Goal: Task Accomplishment & Management: Manage account settings

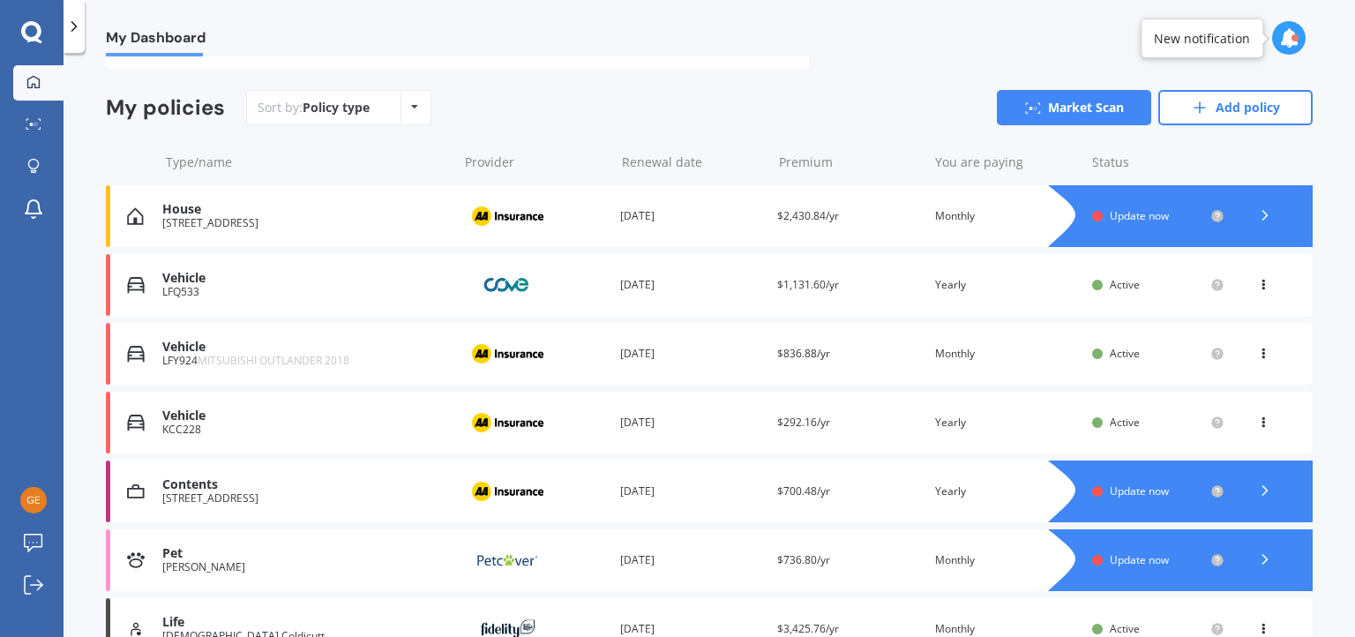
scroll to position [176, 0]
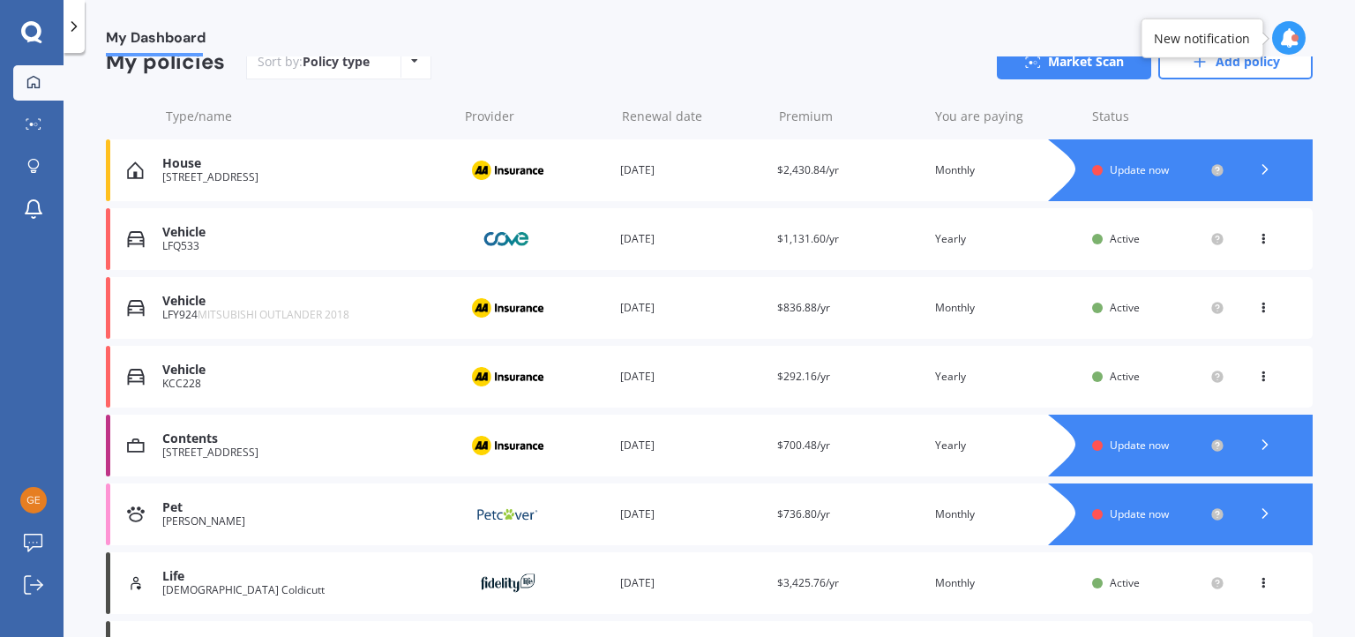
click at [1259, 312] on div "View option View policy Delete" at bounding box center [1265, 308] width 16 height 18
click at [1237, 346] on div "View policy" at bounding box center [1224, 341] width 175 height 35
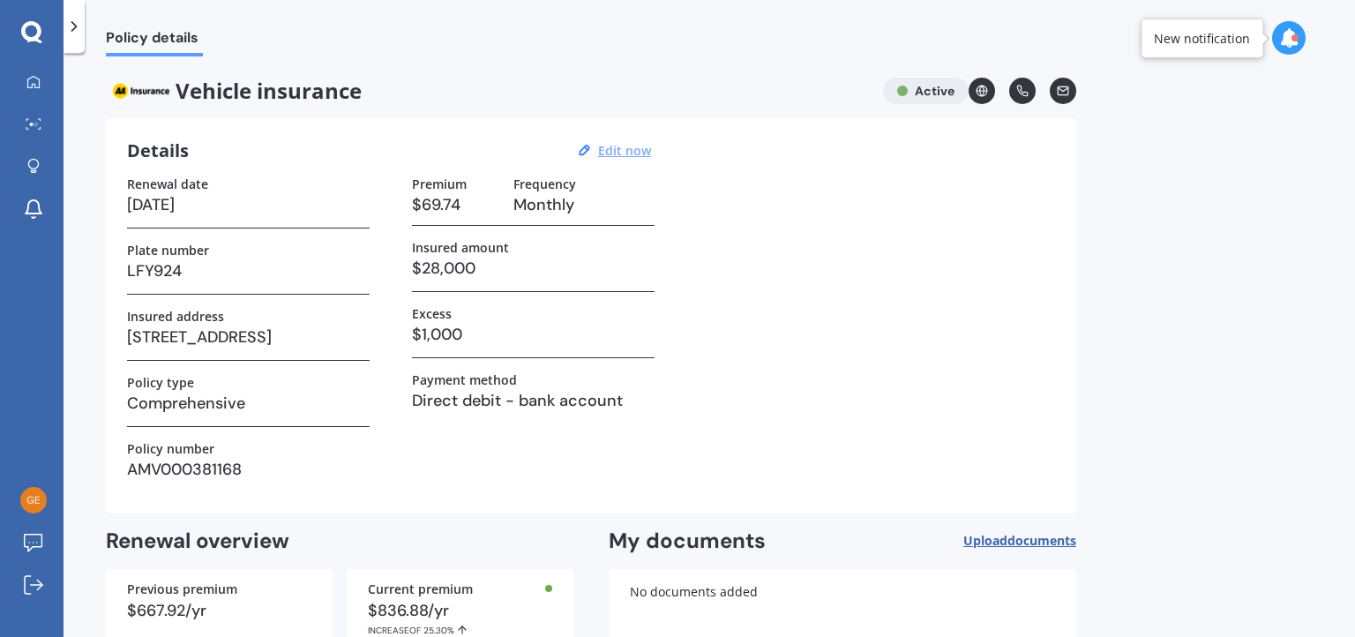
click at [618, 146] on u "Edit now" at bounding box center [624, 150] width 53 height 17
select select "30"
select select "03"
select select "2026"
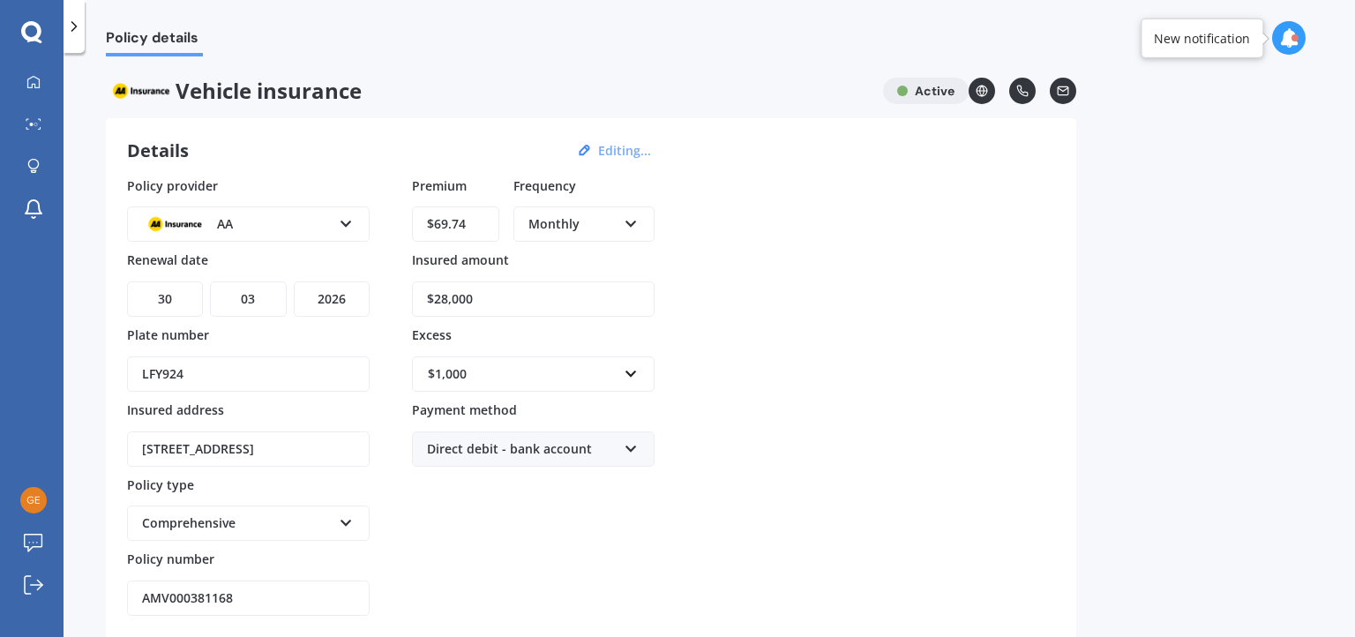
click at [169, 296] on select "DD 01 02 03 04 05 06 07 08 09 10 11 12 13 14 15 16 17 18 19 20 21 22 23 24 25 2…" at bounding box center [165, 299] width 76 height 35
select select "28"
click at [127, 282] on select "DD 01 02 03 04 05 06 07 08 09 10 11 12 13 14 15 16 17 18 19 20 21 22 23 24 25 2…" at bounding box center [165, 299] width 76 height 35
click at [252, 297] on select "MM 01 02 03 04 05 06 07 08 09 10 11 12" at bounding box center [248, 299] width 76 height 35
select select "08"
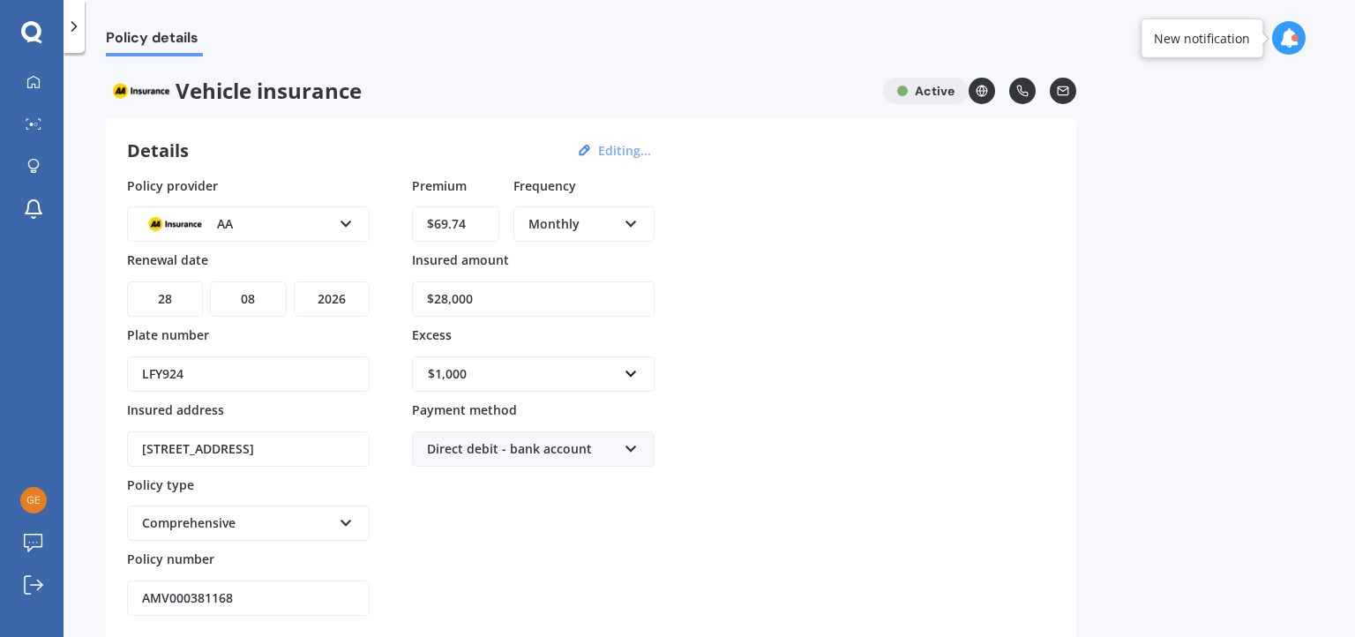
click at [210, 282] on select "MM 01 02 03 04 05 06 07 08 09 10 11 12" at bounding box center [248, 299] width 76 height 35
click at [324, 300] on select "YYYY 2027 2026 2025 2024 2023 2022 2021 2020 2019 2018 2017 2016 2015 2014 2013…" at bounding box center [332, 299] width 76 height 35
click at [833, 319] on div "Policy provider AA AA AMI AMP ANZ ASB Aioi Nissay Dowa Ando Assurant Autosure B…" at bounding box center [591, 396] width 928 height 440
click at [441, 294] on input "$28,000" at bounding box center [533, 299] width 243 height 35
type input "$24,000"
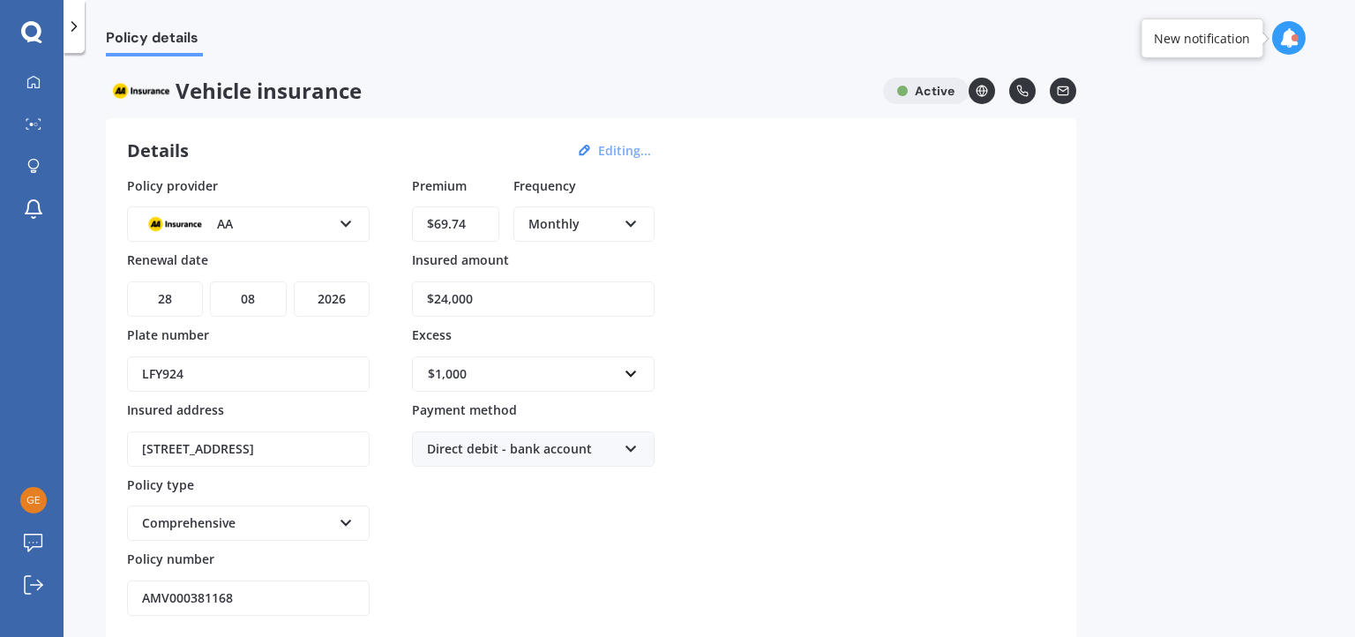
drag, startPoint x: 815, startPoint y: 326, endPoint x: 803, endPoint y: 326, distance: 12.4
click at [815, 325] on div "Policy provider AA AA AMI AMP ANZ ASB Aioi Nissay Dowa Ando Assurant Autosure B…" at bounding box center [591, 396] width 928 height 440
click at [345, 216] on icon at bounding box center [346, 220] width 15 height 12
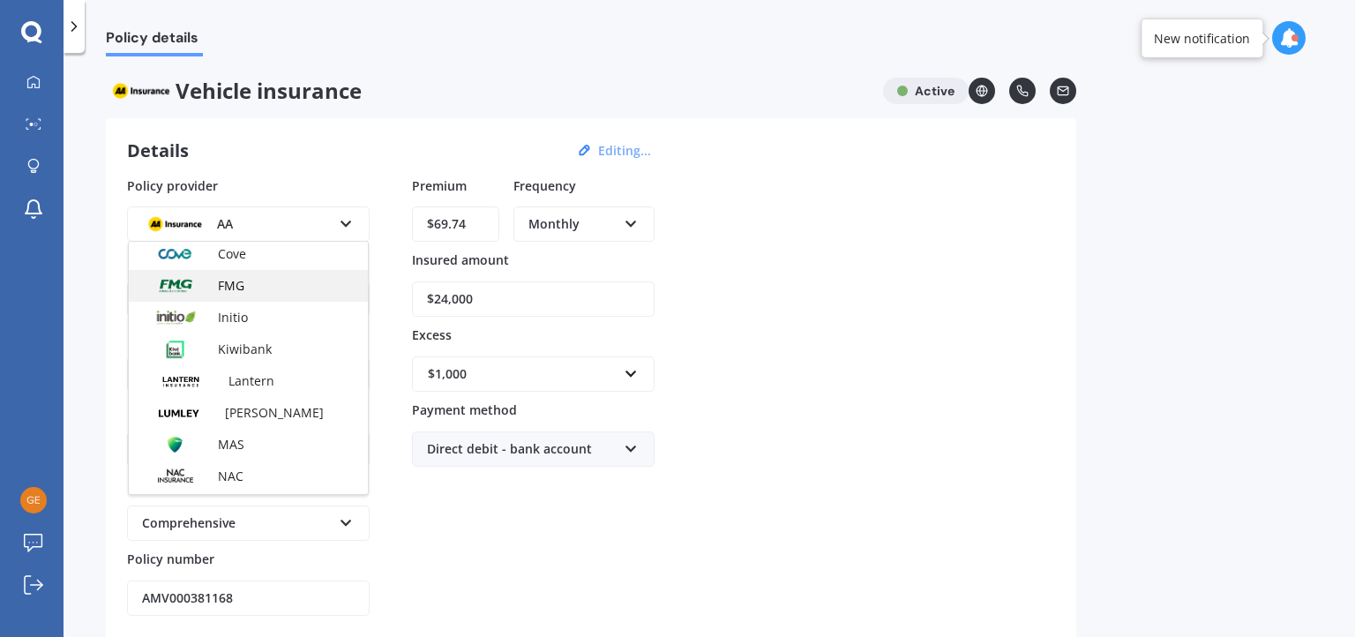
scroll to position [265, 0]
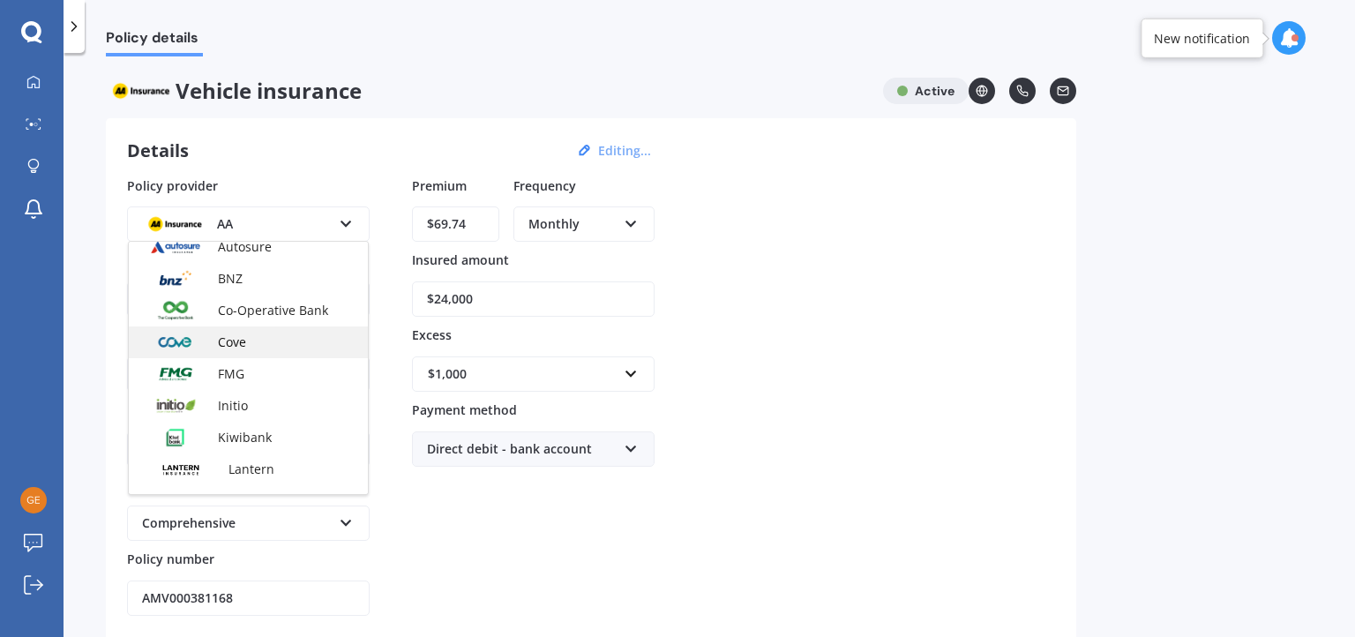
click at [236, 339] on span "Cove" at bounding box center [232, 342] width 28 height 17
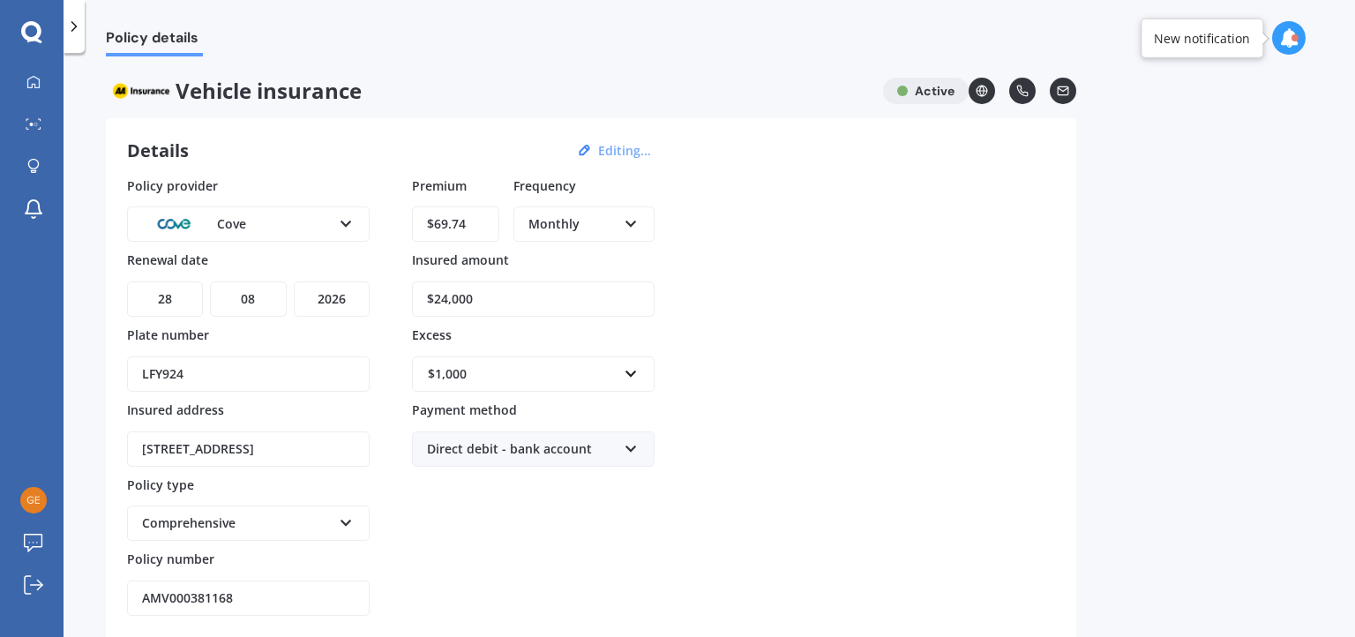
click at [817, 338] on div "Policy provider Cove AA AMI AMP ANZ ASB Aioi Nissay Dowa Ando Assurant Autosure…" at bounding box center [591, 396] width 928 height 440
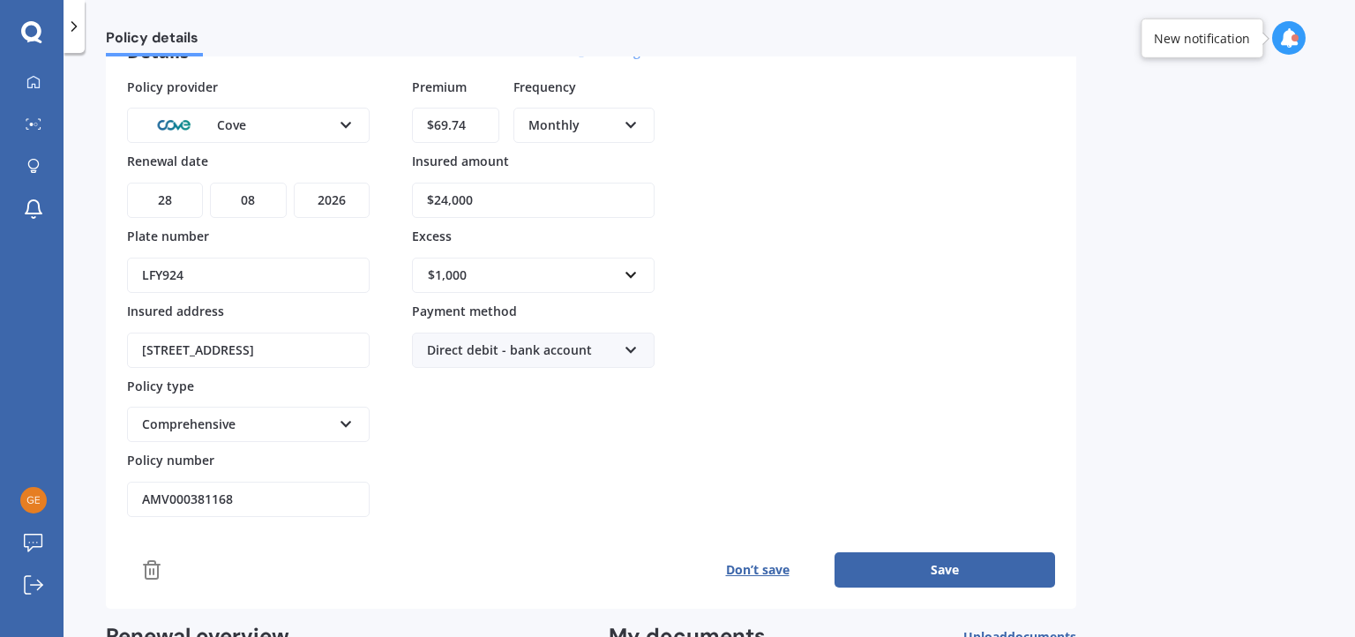
scroll to position [176, 0]
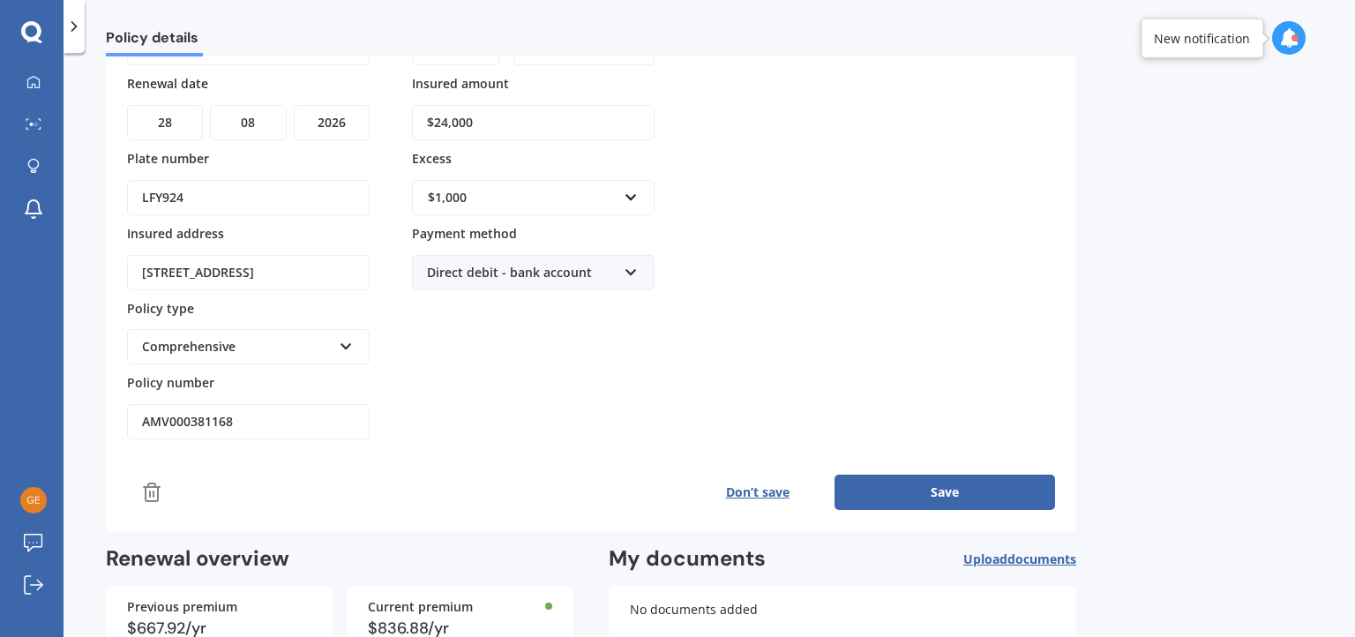
click at [262, 414] on input "AMV000381168" at bounding box center [248, 421] width 243 height 35
drag, startPoint x: 262, startPoint y: 414, endPoint x: 141, endPoint y: 408, distance: 121.1
click at [141, 404] on input "AMV000381168" at bounding box center [248, 421] width 243 height 35
paste input "MV-024760"
type input "MV-0247608"
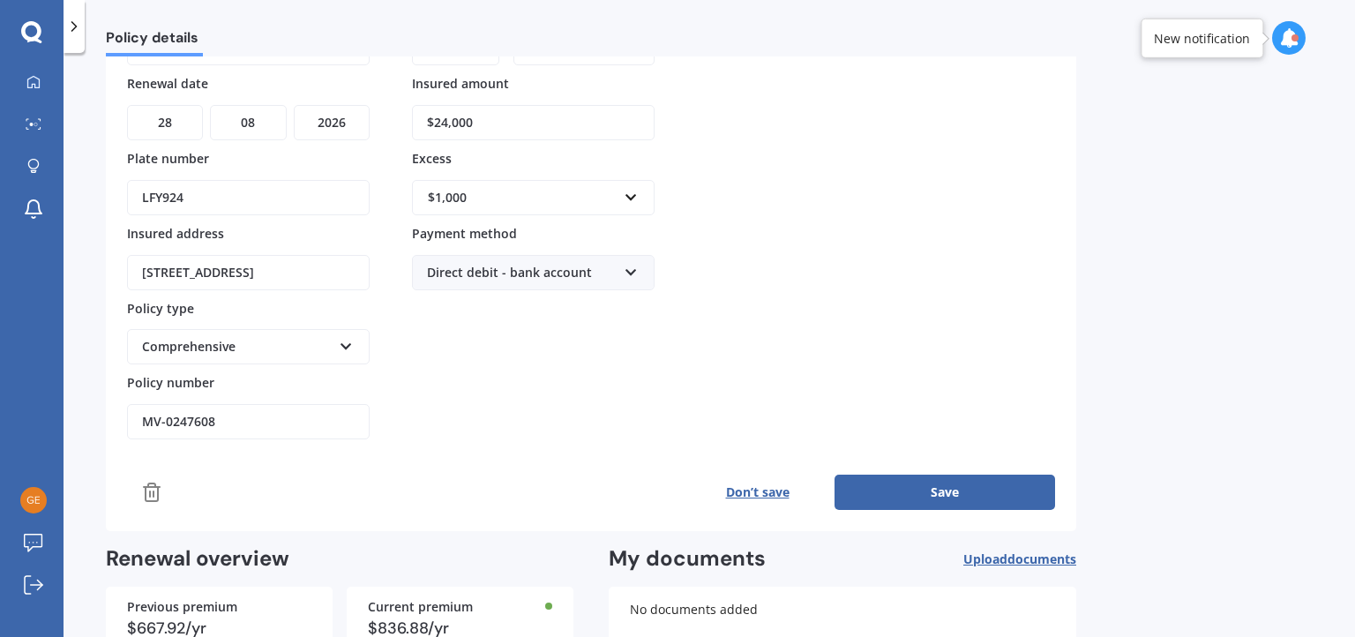
click at [507, 396] on div "Premium $69.74 Frequency Monthly Yearly Six-Monthly Quarterly Monthly Fortnight…" at bounding box center [533, 220] width 243 height 440
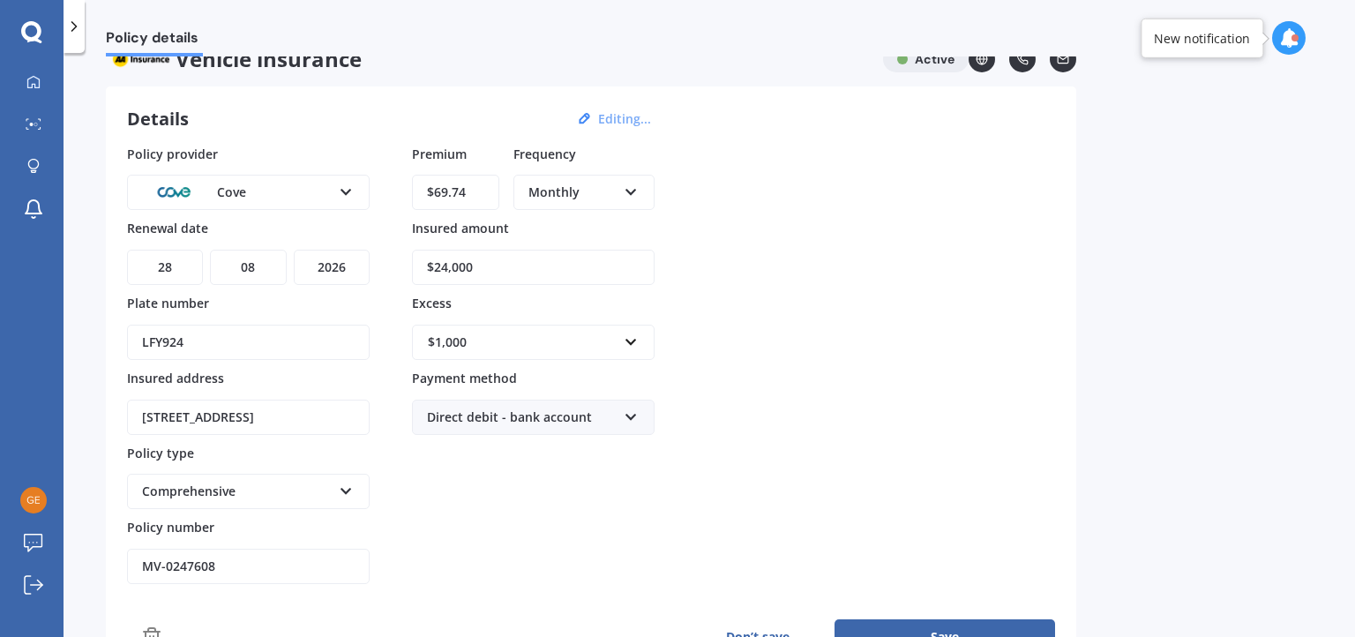
scroll to position [0, 0]
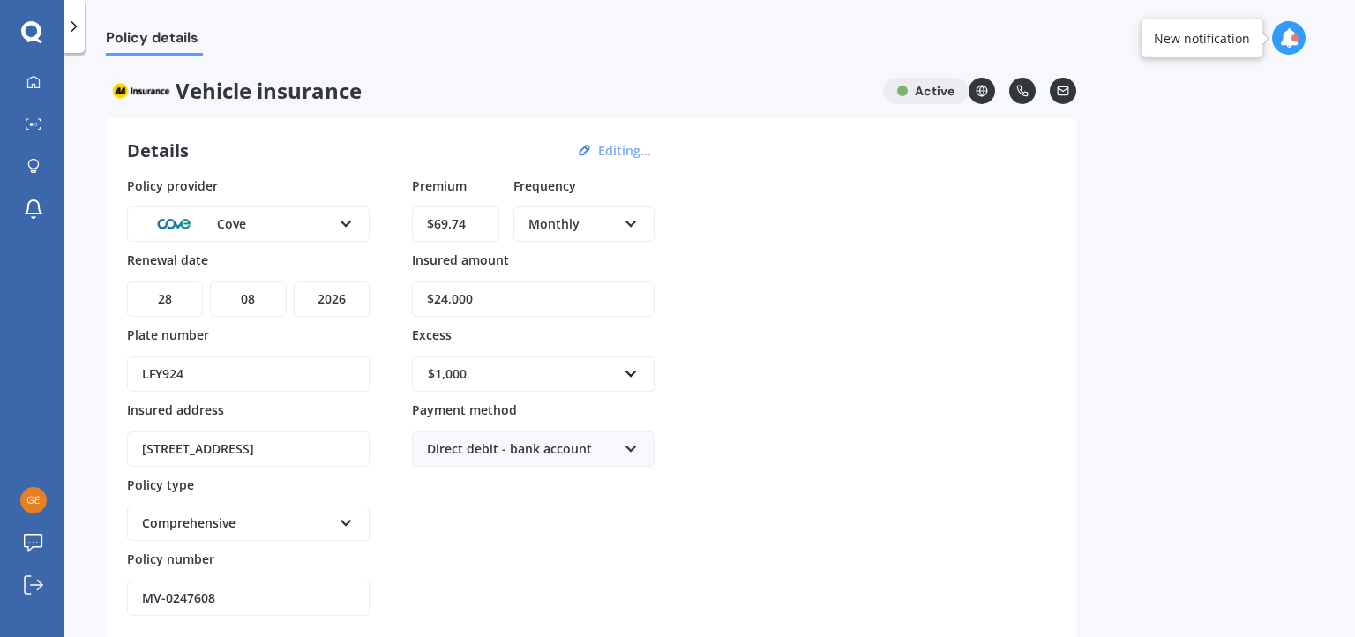
drag, startPoint x: 468, startPoint y: 219, endPoint x: 430, endPoint y: 218, distance: 38.0
click at [430, 218] on input "$69.74" at bounding box center [455, 223] width 87 height 35
type input "$50.13"
click at [832, 292] on div "Policy provider Cove AA AMI AMP ANZ ASB Aioi Nissay Dowa Ando Assurant Autosure…" at bounding box center [591, 396] width 928 height 440
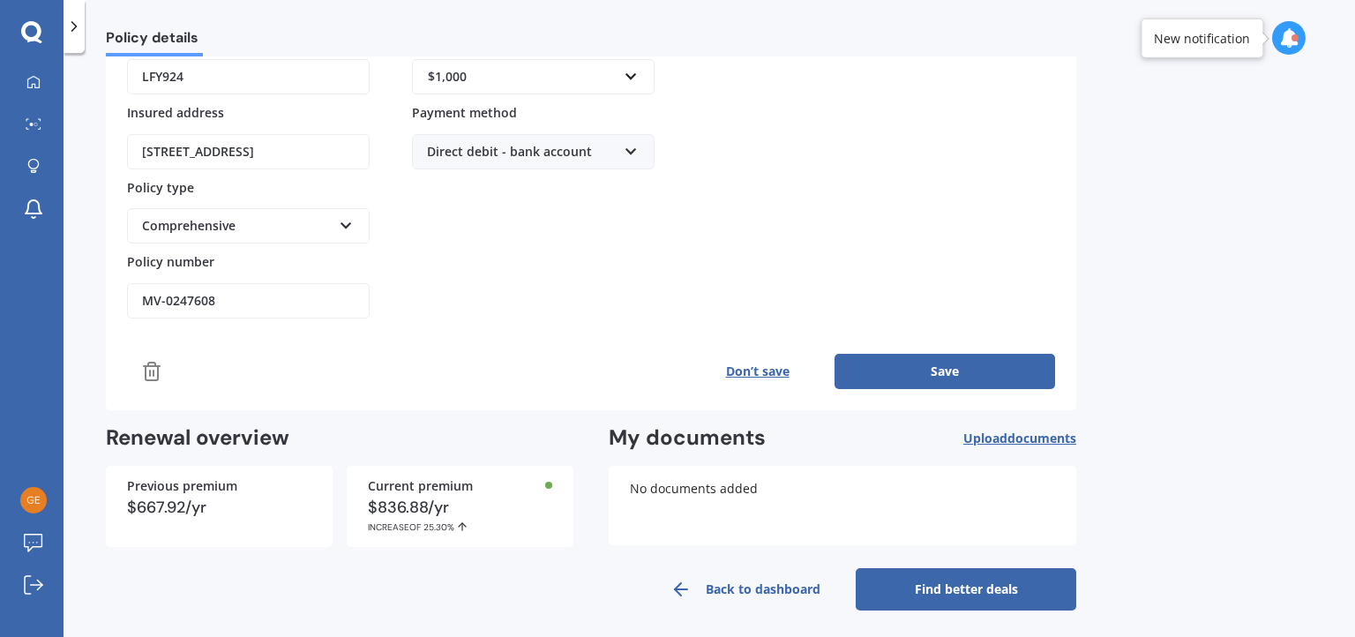
scroll to position [298, 0]
click at [960, 366] on button "Save" at bounding box center [945, 370] width 221 height 35
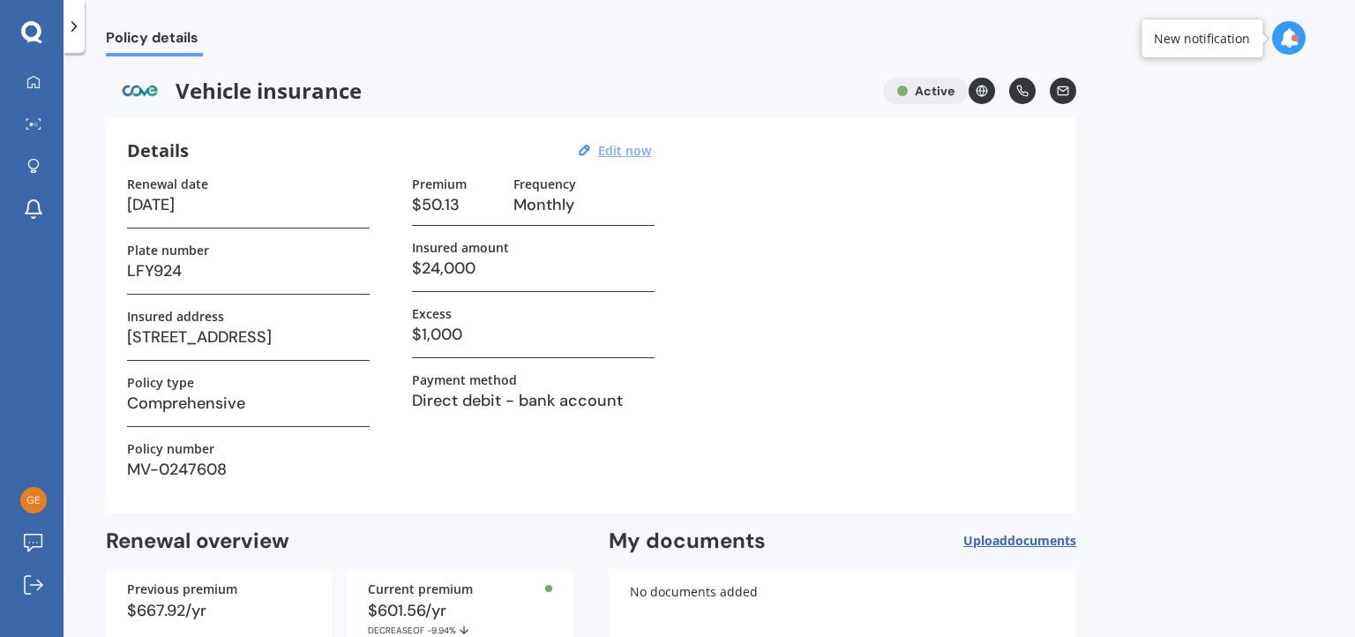
scroll to position [0, 0]
click at [31, 80] on icon at bounding box center [33, 82] width 14 height 14
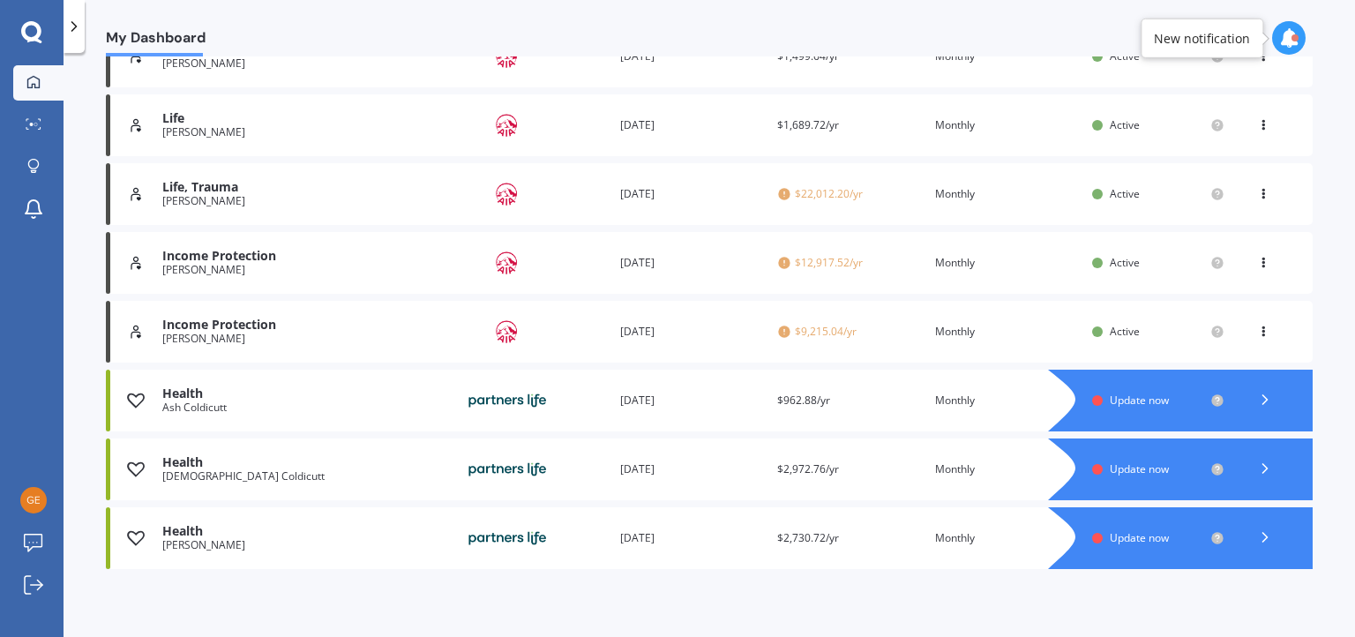
scroll to position [780, 0]
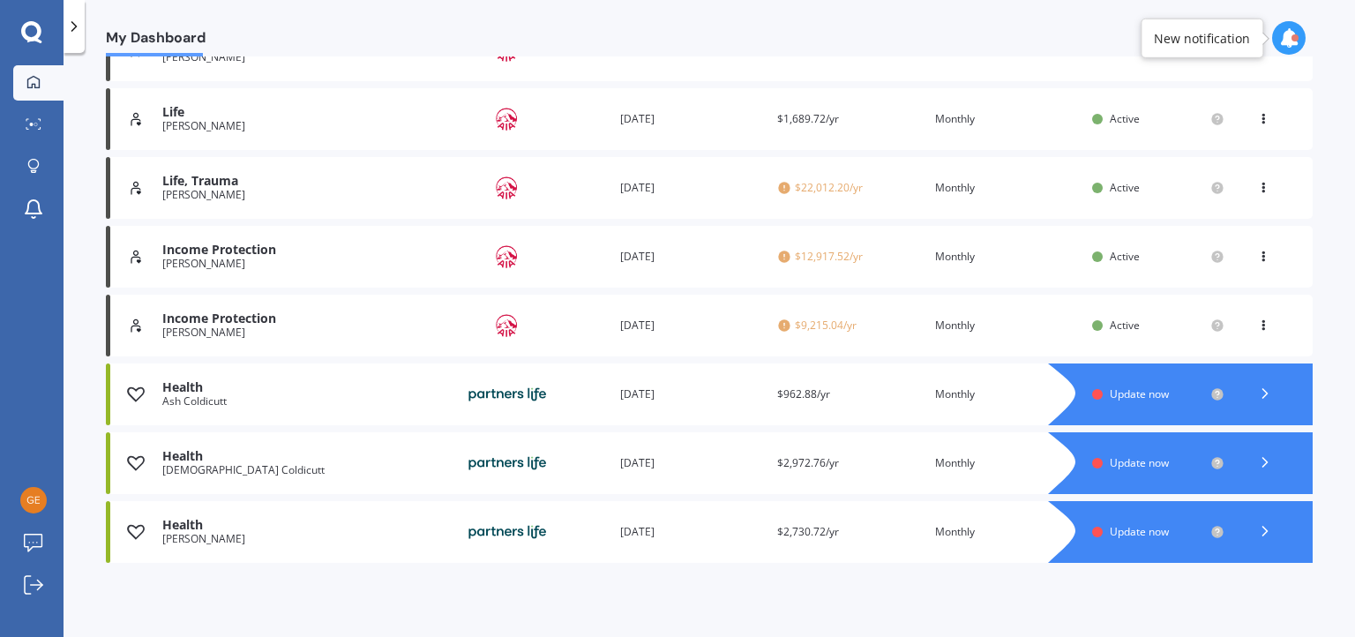
click at [1136, 393] on span "Update now" at bounding box center [1139, 394] width 59 height 15
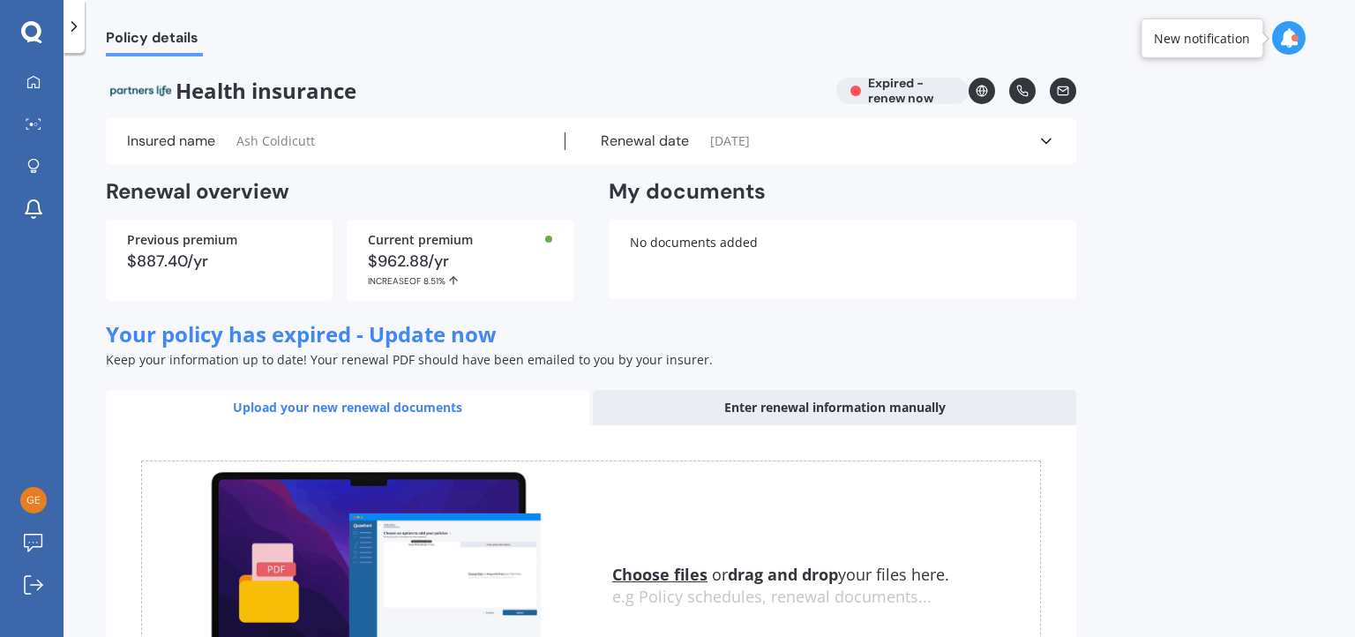
click at [1038, 142] on icon at bounding box center [1047, 141] width 18 height 18
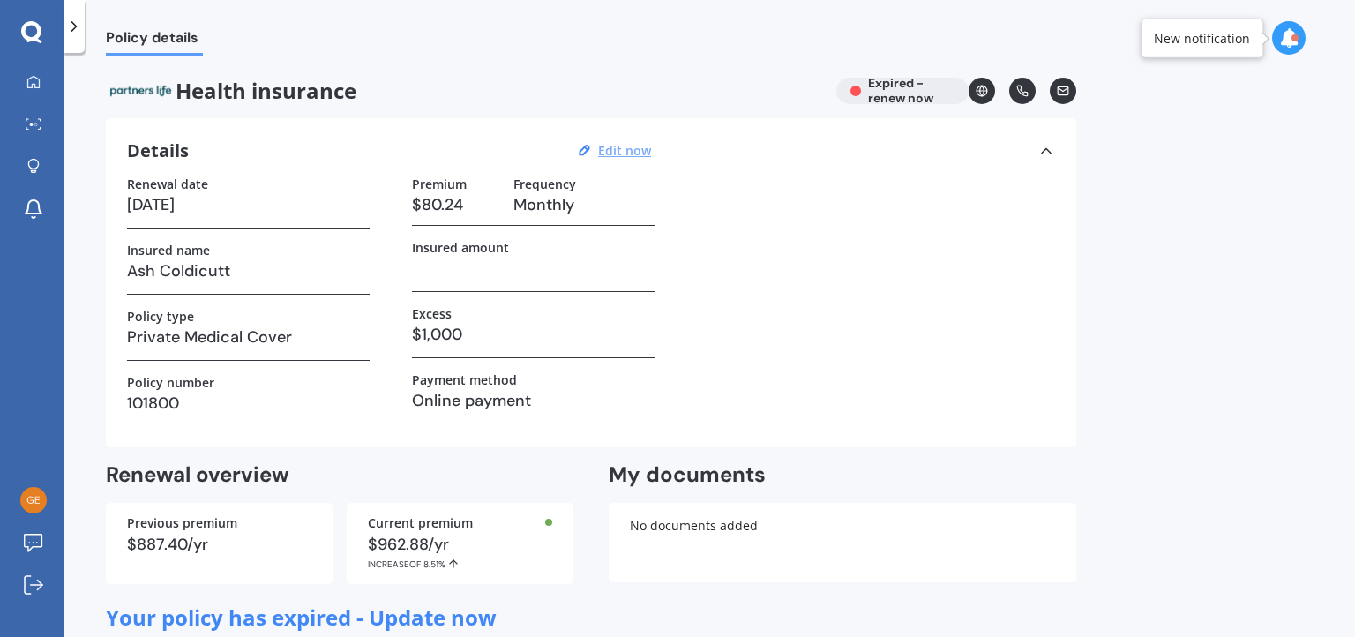
click at [624, 146] on u "Edit now" at bounding box center [624, 150] width 53 height 17
select select "25"
select select "04"
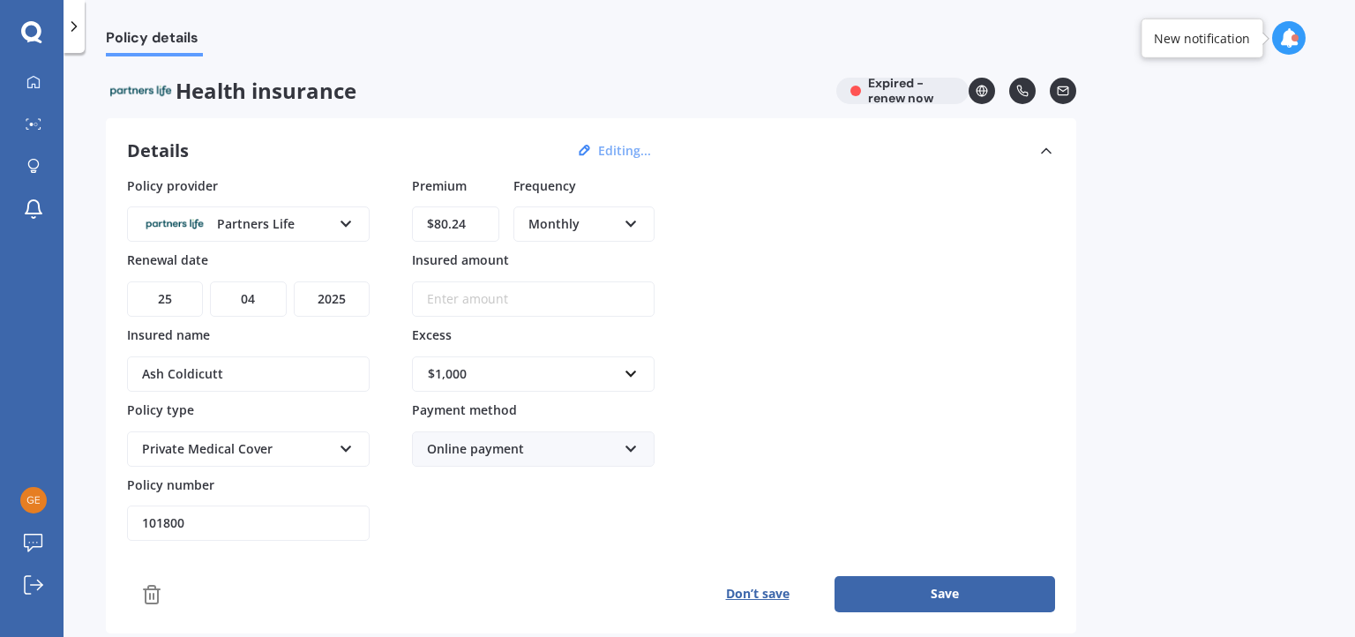
click at [350, 295] on select "YYYY 2027 2026 2025 2024 2023 2022 2021 2020 2019 2018 2017 2016 2015 2014 2013…" at bounding box center [332, 299] width 76 height 35
select select "2026"
click at [294, 282] on select "YYYY 2027 2026 2025 2024 2023 2022 2021 2020 2019 2018 2017 2016 2015 2014 2013…" at bounding box center [332, 299] width 76 height 35
drag, startPoint x: 466, startPoint y: 221, endPoint x: 413, endPoint y: 217, distance: 53.1
click at [413, 217] on input "$80.24" at bounding box center [455, 223] width 87 height 35
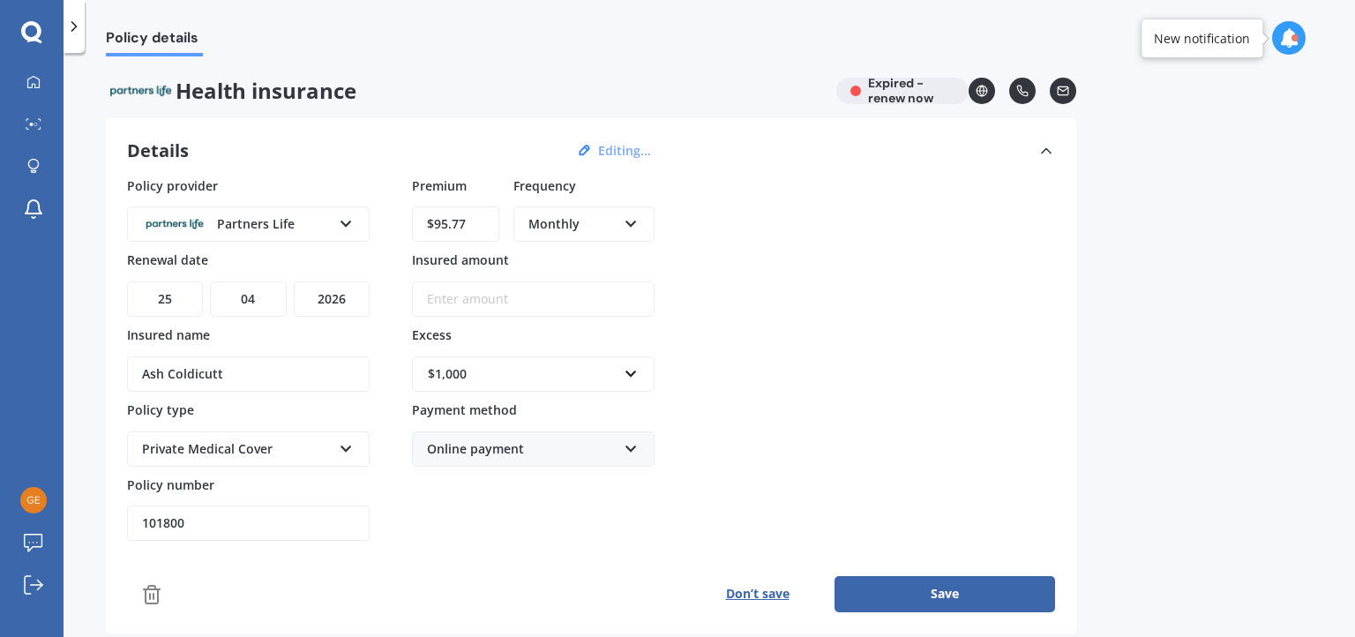
type input "$95.77"
click at [837, 307] on div "Policy provider Partners Life AA AIA AMP ASB Accuro BNZ Other Partners Life Sou…" at bounding box center [591, 358] width 928 height 365
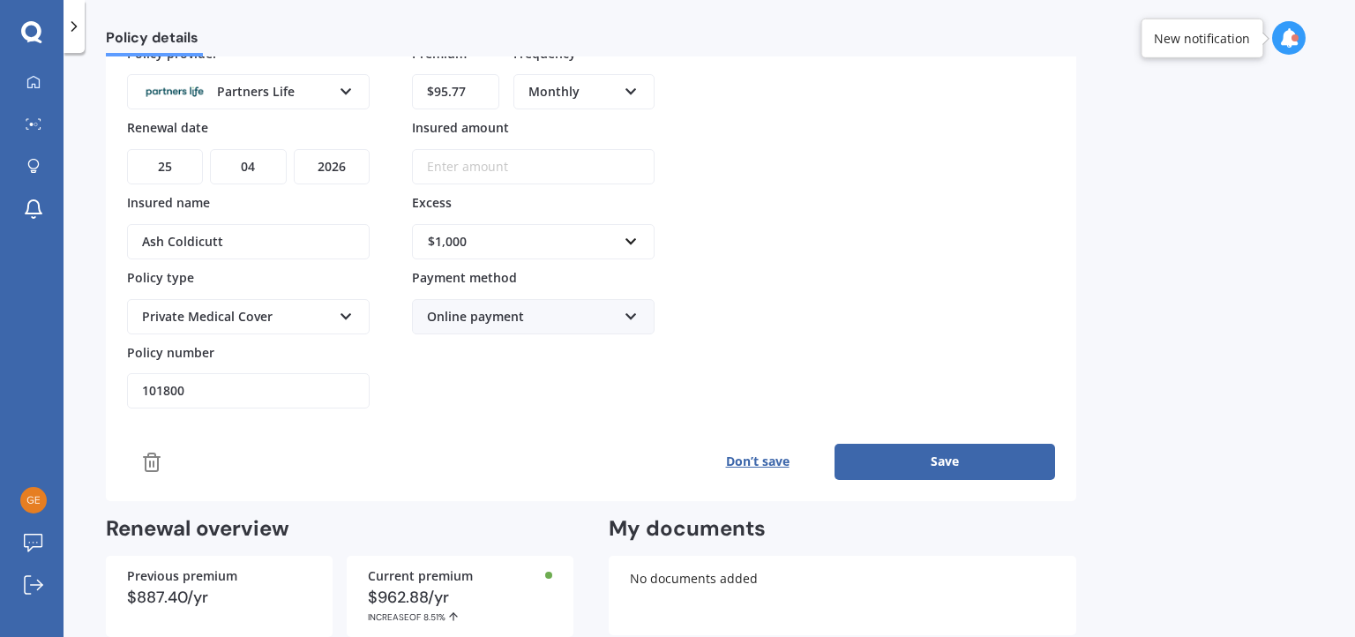
scroll to position [176, 0]
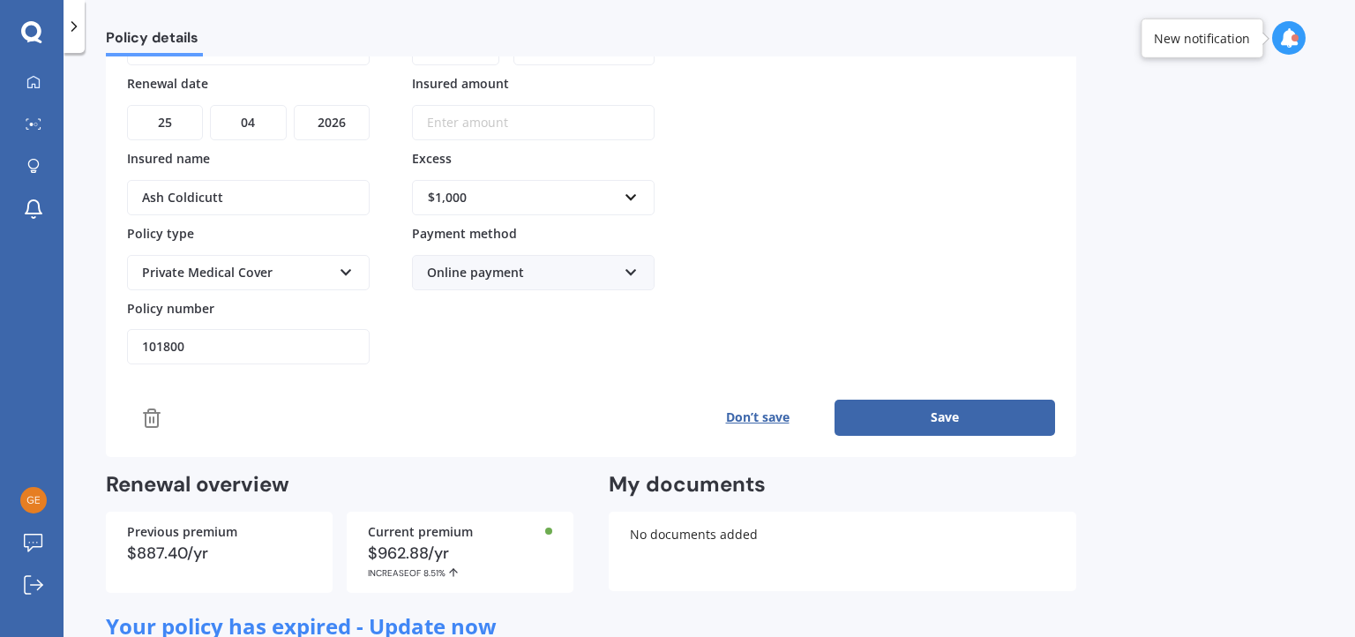
click at [953, 413] on button "Save" at bounding box center [945, 417] width 221 height 35
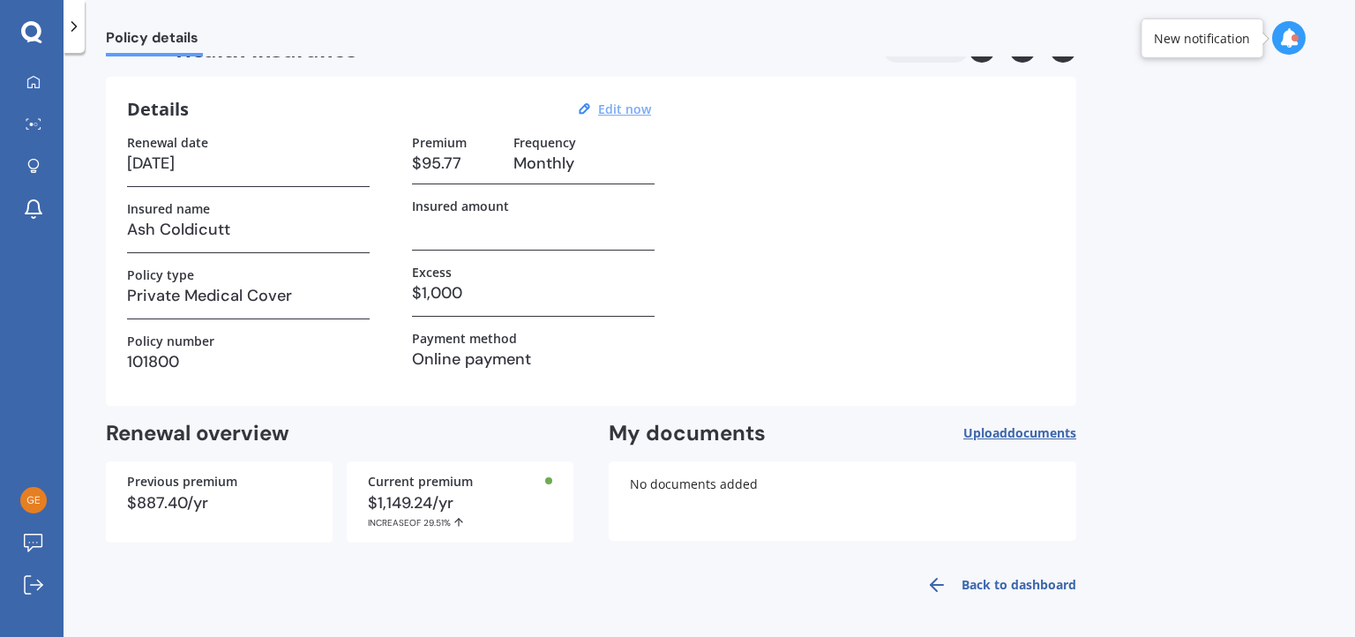
scroll to position [0, 0]
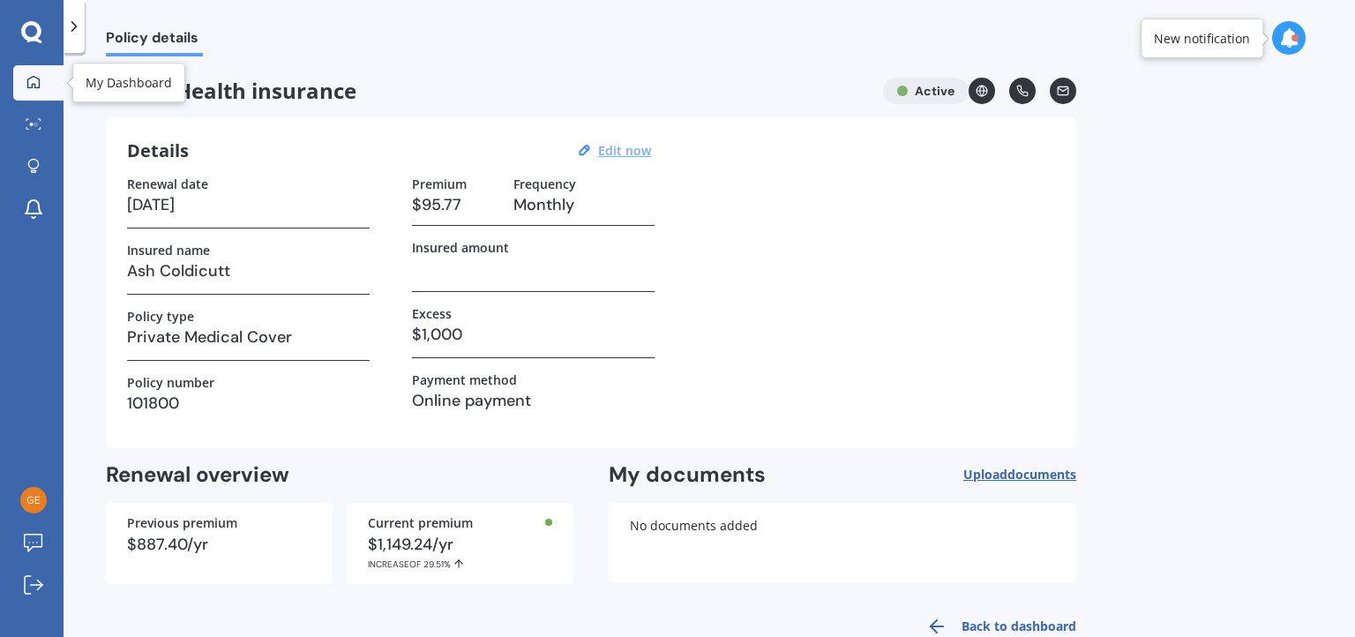
click at [33, 79] on icon at bounding box center [33, 82] width 14 height 14
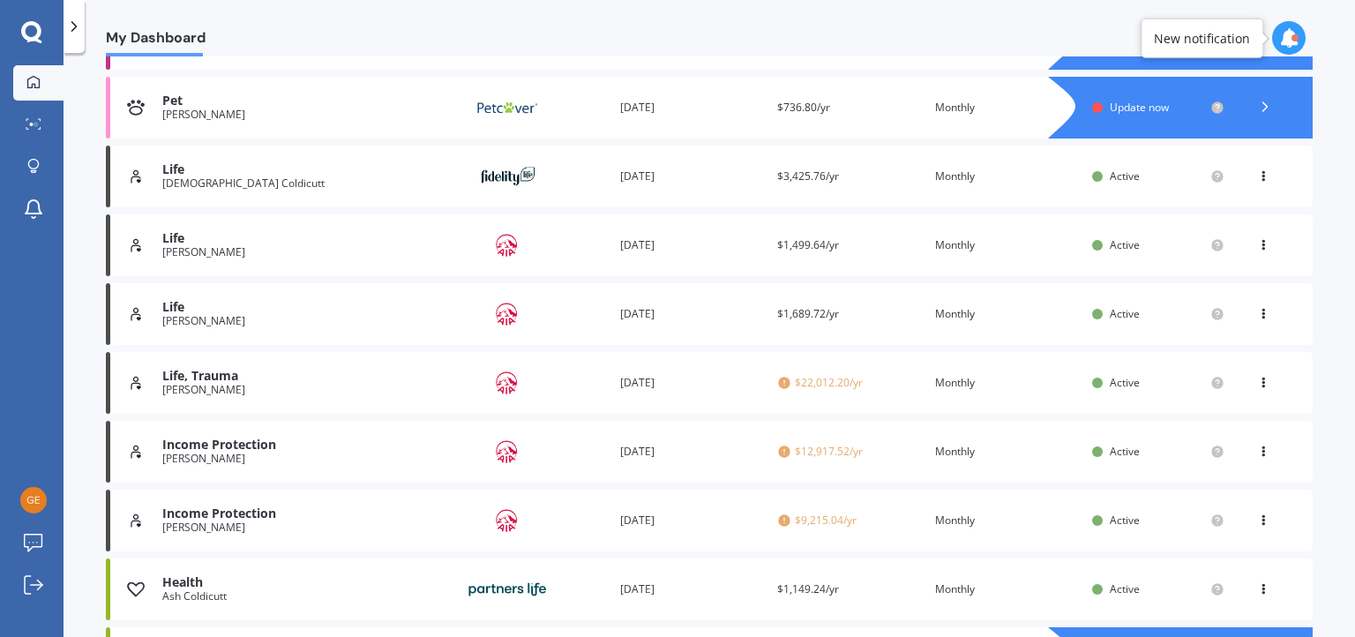
scroll to position [780, 0]
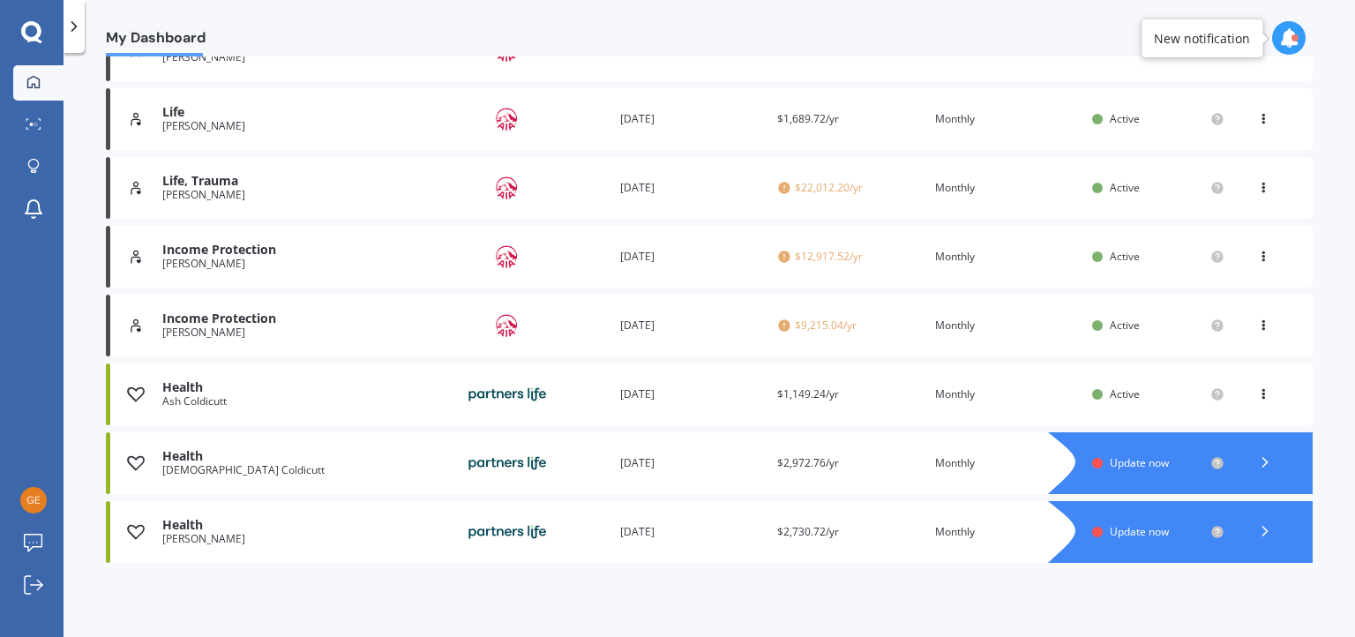
click at [369, 472] on div "[DEMOGRAPHIC_DATA] Coldicutt" at bounding box center [305, 470] width 287 height 12
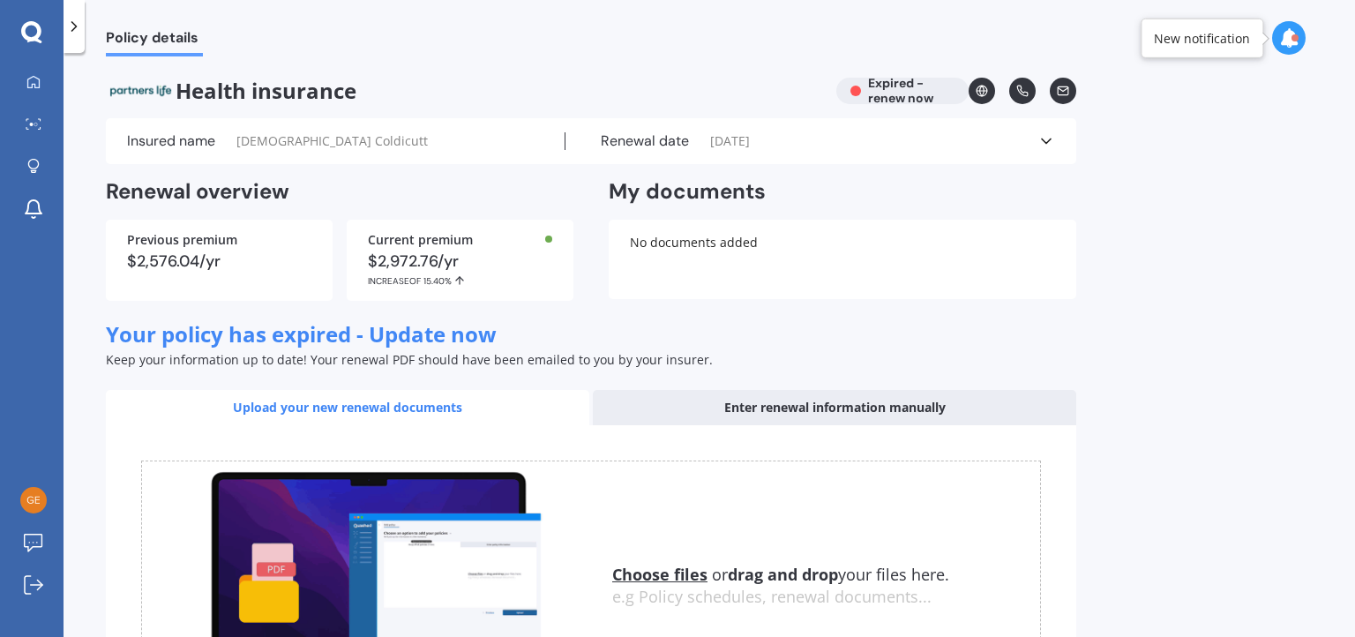
click at [1045, 142] on polyline at bounding box center [1046, 141] width 9 height 4
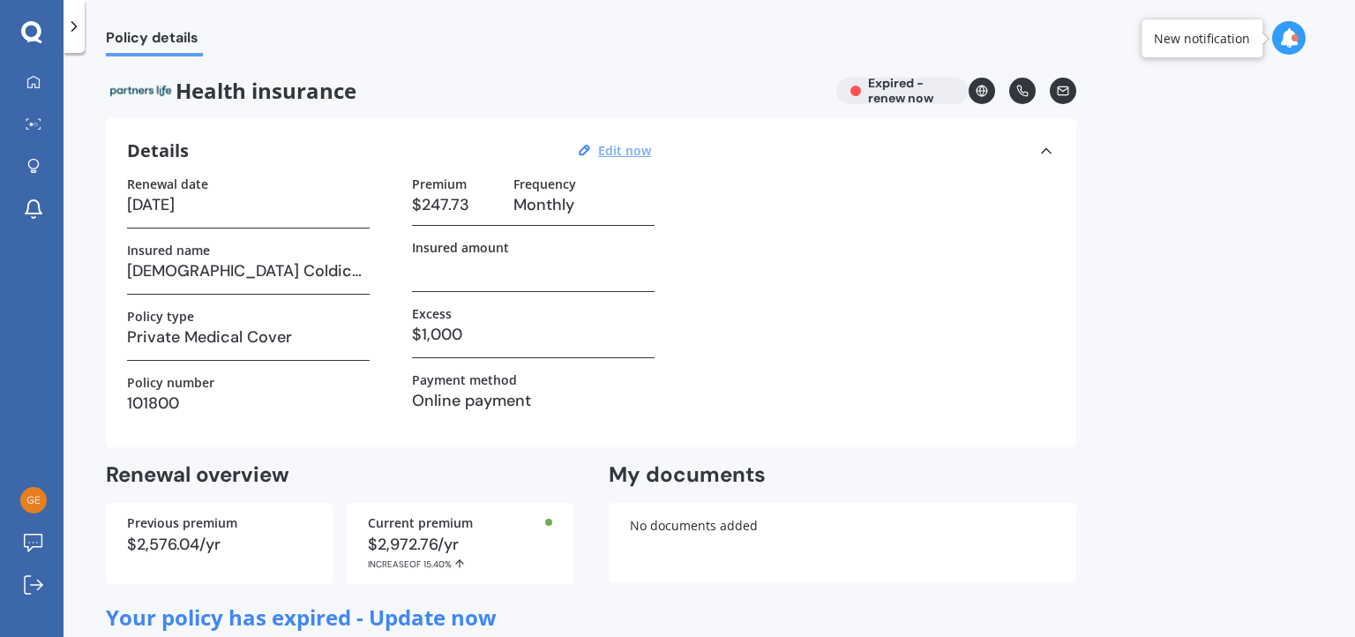
click at [621, 148] on u "Edit now" at bounding box center [624, 150] width 53 height 17
select select "25"
select select "04"
select select "2025"
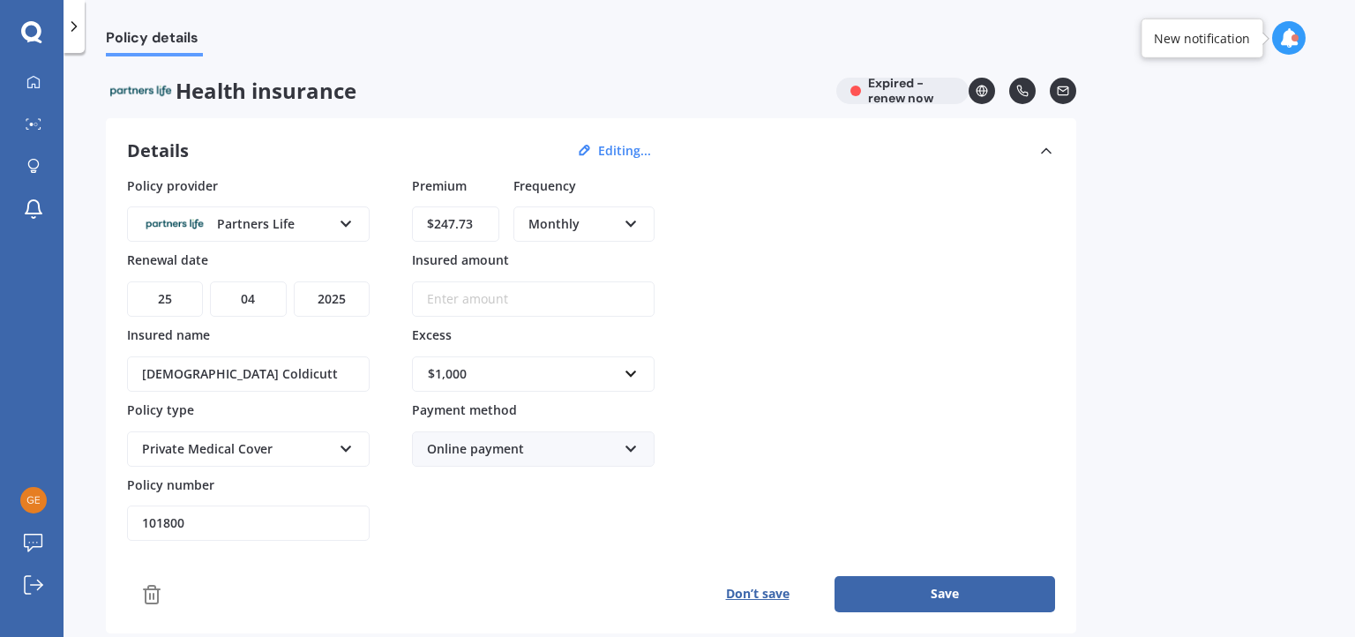
click at [475, 221] on input "$247.73" at bounding box center [455, 223] width 87 height 35
drag, startPoint x: 475, startPoint y: 221, endPoint x: 415, endPoint y: 220, distance: 60.0
click at [417, 219] on input "$247.73" at bounding box center [455, 223] width 87 height 35
type input "$305.18"
click at [817, 284] on div "Policy provider Partners Life AA AIA AMP ASB Accuro BNZ Other Partners Life Sou…" at bounding box center [591, 358] width 928 height 365
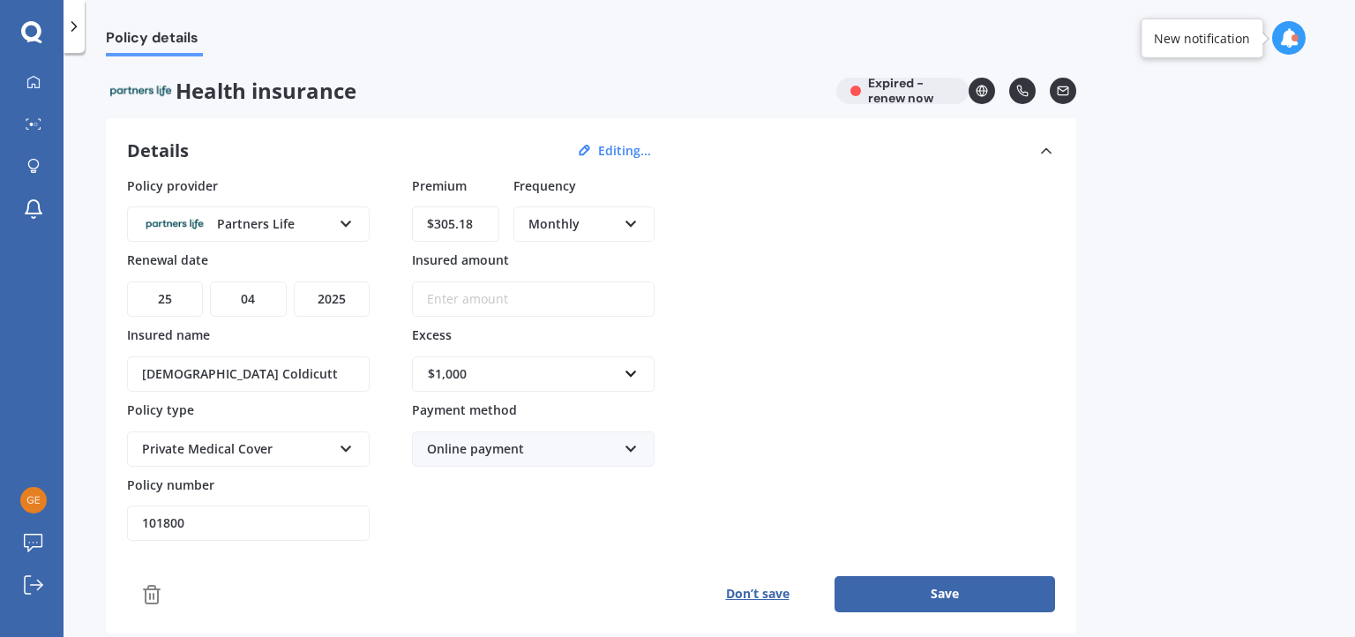
click at [327, 294] on select "YYYY 2027 2026 2025 2024 2023 2022 2021 2020 2019 2018 2017 2016 2015 2014 2013…" at bounding box center [332, 299] width 76 height 35
select select "2026"
click at [294, 282] on select "YYYY 2027 2026 2025 2024 2023 2022 2021 2020 2019 2018 2017 2016 2015 2014 2013…" at bounding box center [332, 299] width 76 height 35
click at [857, 306] on div "Policy provider Partners Life AA AIA AMP ASB Accuro BNZ Other Partners Life Sou…" at bounding box center [591, 358] width 928 height 365
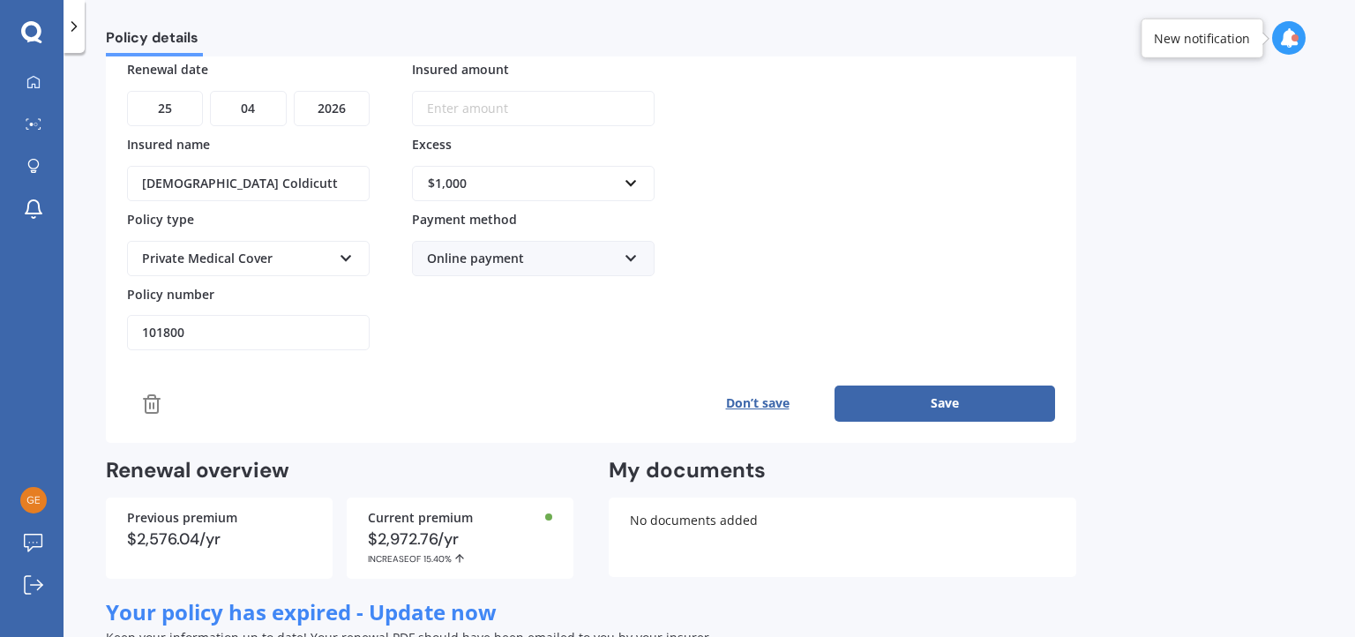
scroll to position [265, 0]
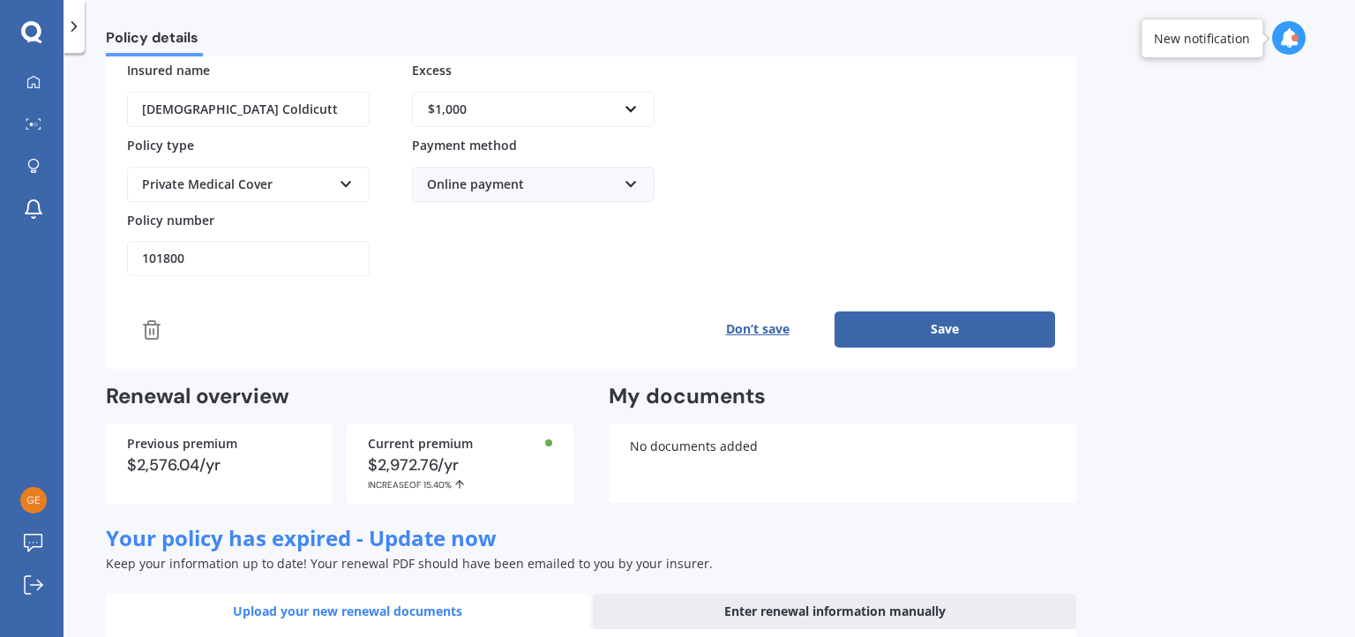
click at [950, 326] on button "Save" at bounding box center [945, 329] width 221 height 35
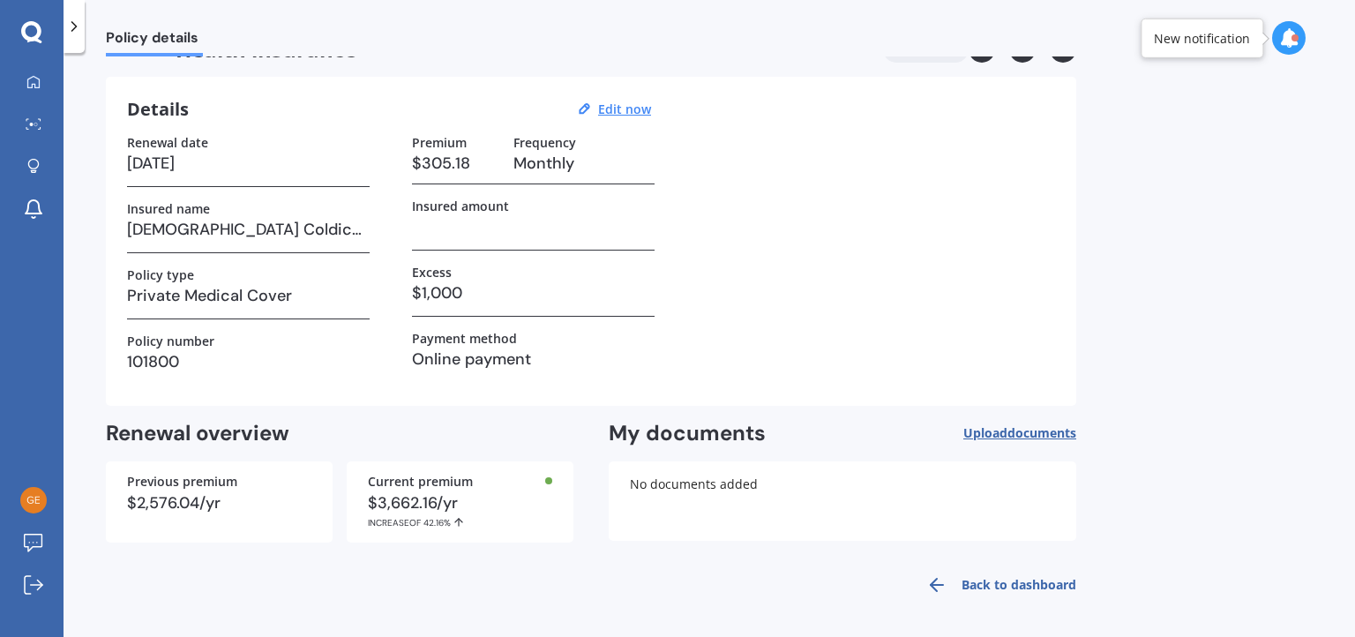
scroll to position [0, 0]
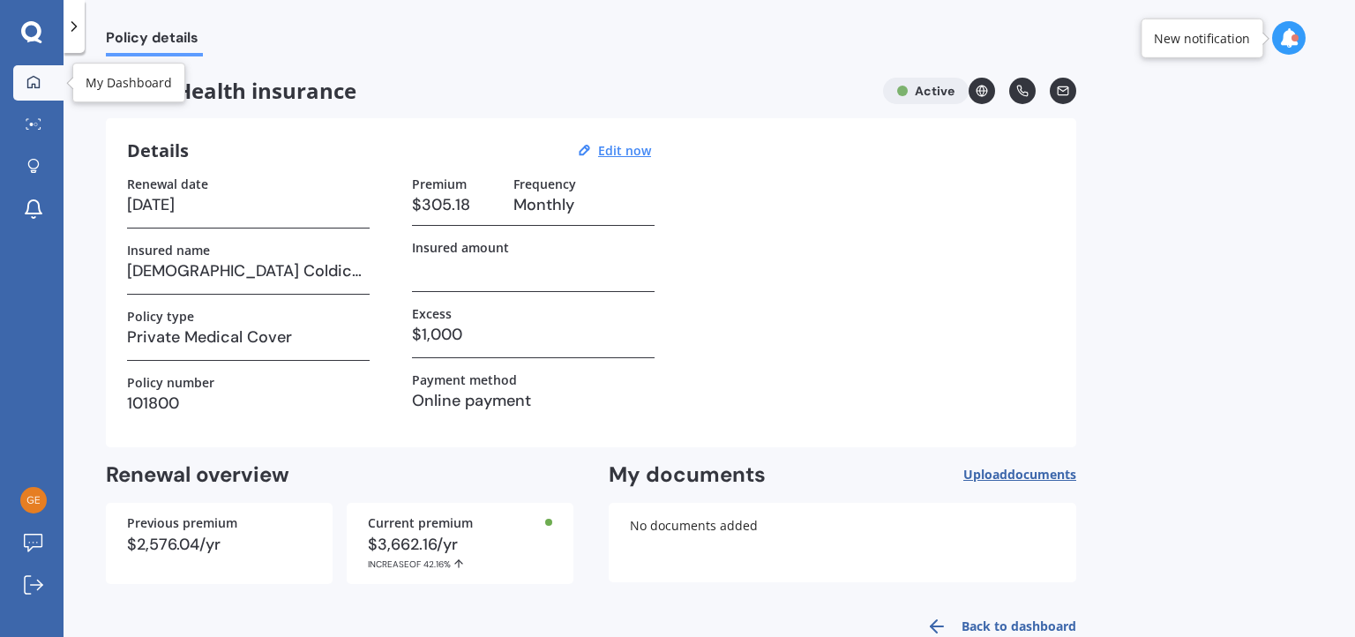
click at [30, 77] on icon at bounding box center [33, 81] width 12 height 12
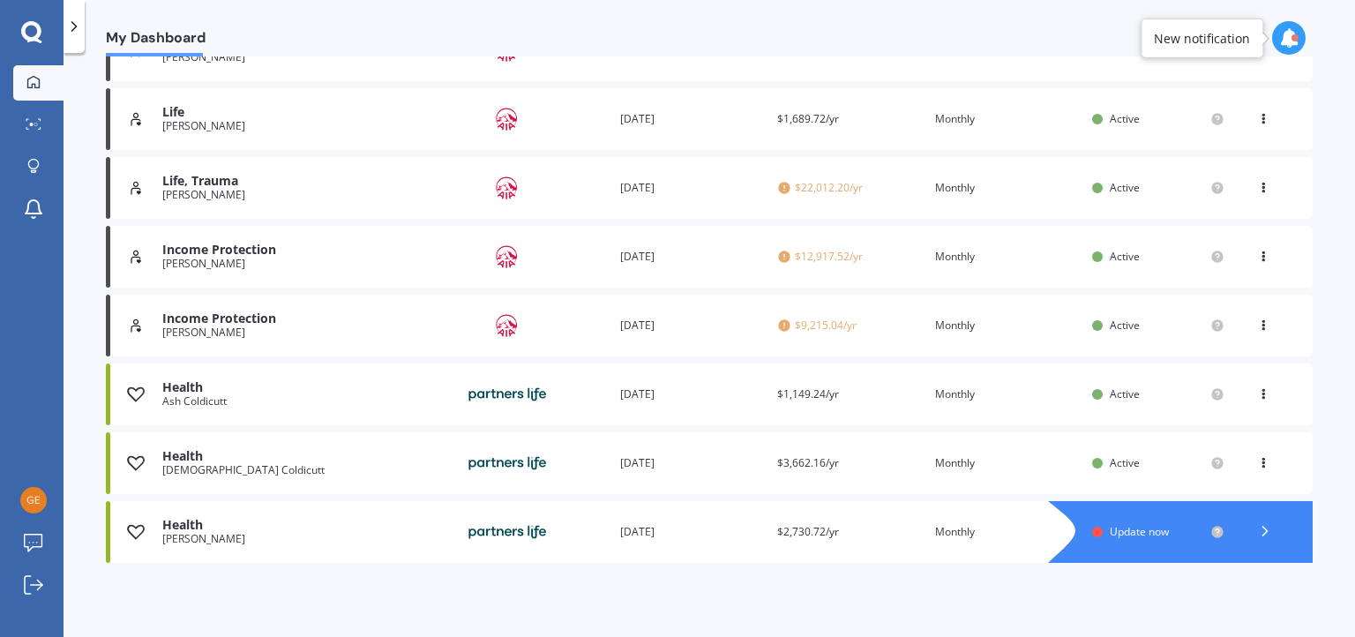
scroll to position [780, 0]
click at [417, 526] on div "Health" at bounding box center [305, 525] width 287 height 15
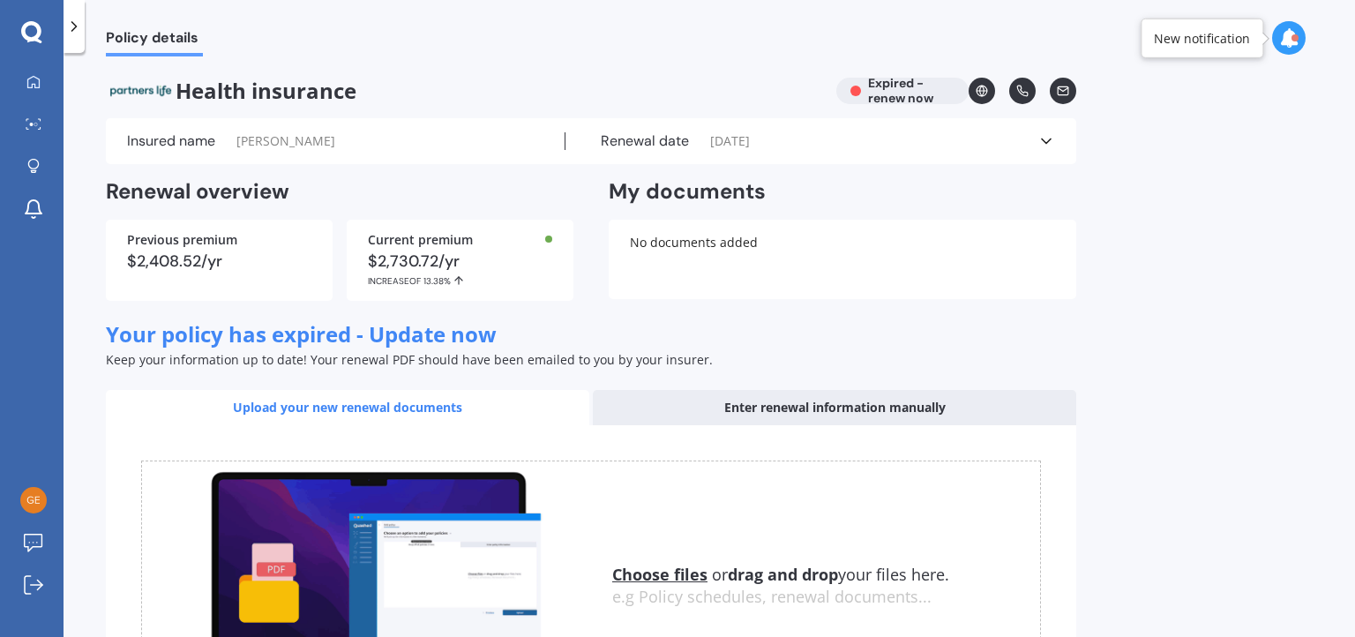
click at [1046, 135] on icon at bounding box center [1047, 141] width 18 height 18
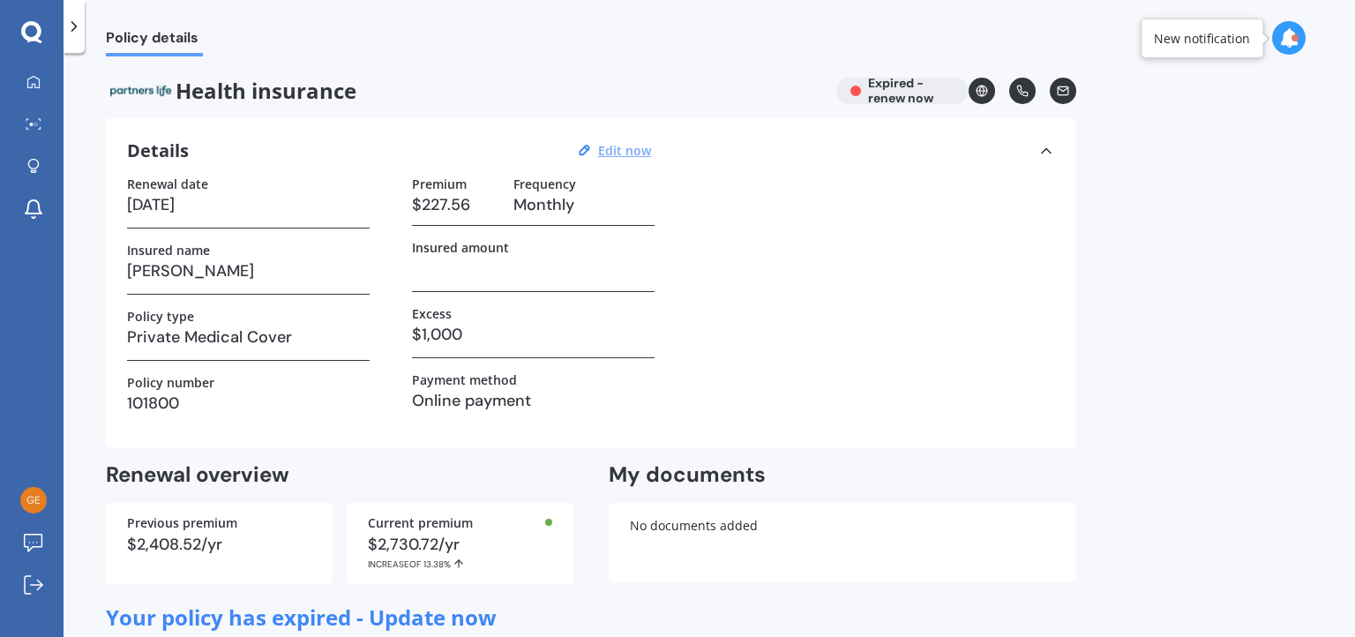
click at [614, 149] on u "Edit now" at bounding box center [624, 150] width 53 height 17
select select "25"
select select "04"
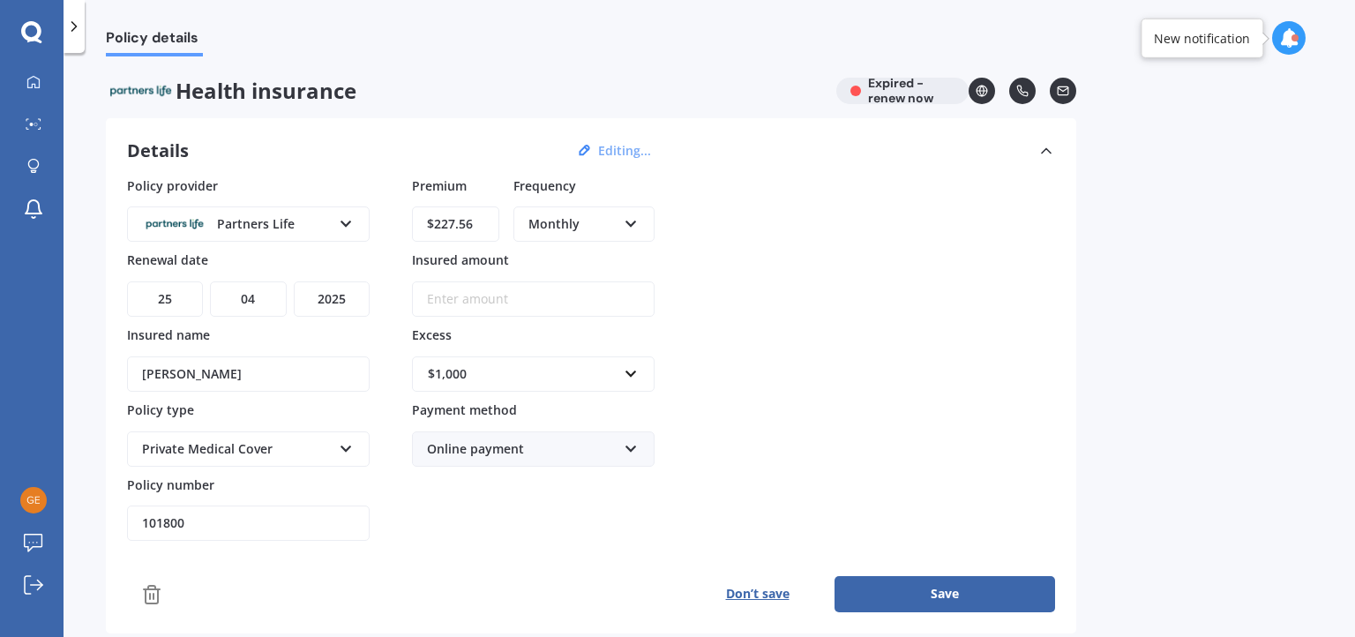
click at [329, 304] on select "YYYY 2027 2026 2025 2024 2023 2022 2021 2020 2019 2018 2017 2016 2015 2014 2013…" at bounding box center [332, 299] width 76 height 35
select select "2026"
click at [294, 282] on select "YYYY 2027 2026 2025 2024 2023 2022 2021 2020 2019 2018 2017 2016 2015 2014 2013…" at bounding box center [332, 299] width 76 height 35
click at [468, 226] on input "$227.56" at bounding box center [455, 223] width 87 height 35
drag, startPoint x: 473, startPoint y: 219, endPoint x: 407, endPoint y: 216, distance: 66.2
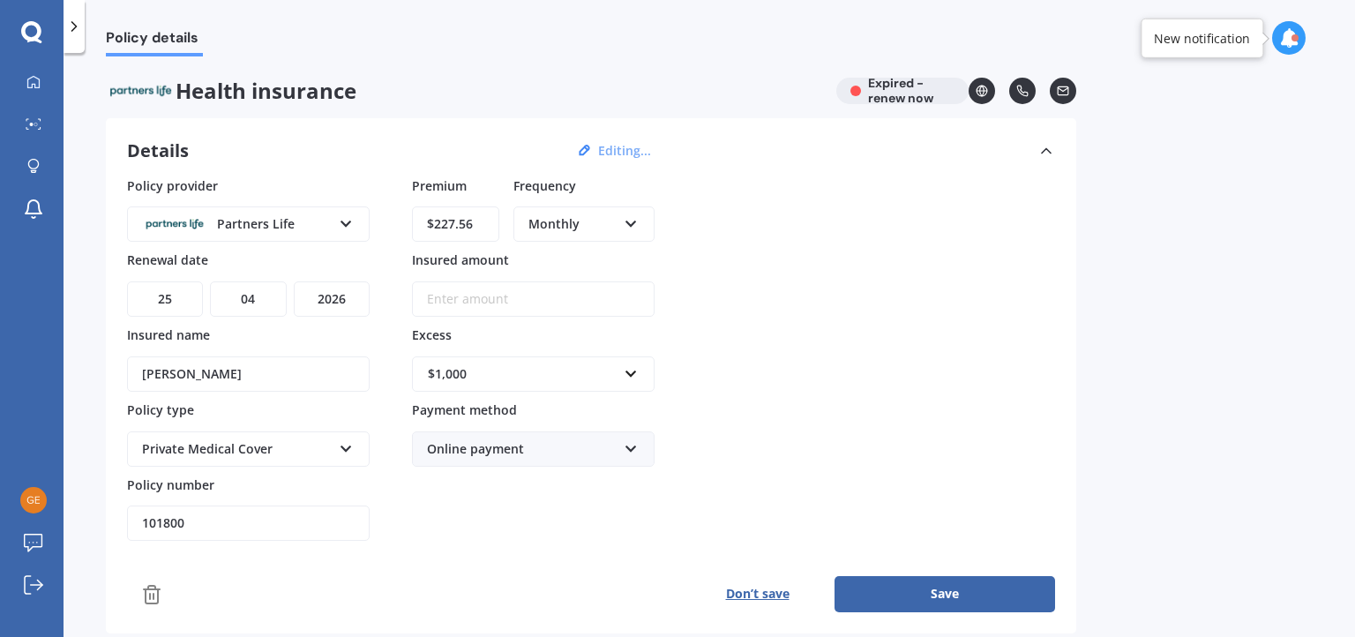
click at [407, 216] on div "Policy provider Partners Life AA AIA AMP ASB Accuro BNZ Other Partners Life Sou…" at bounding box center [591, 358] width 928 height 365
type input "$281.97"
drag, startPoint x: 777, startPoint y: 326, endPoint x: 767, endPoint y: 326, distance: 9.7
click at [777, 322] on div "Policy provider Partners Life AA AIA AMP ASB Accuro BNZ Other Partners Life Sou…" at bounding box center [591, 358] width 928 height 365
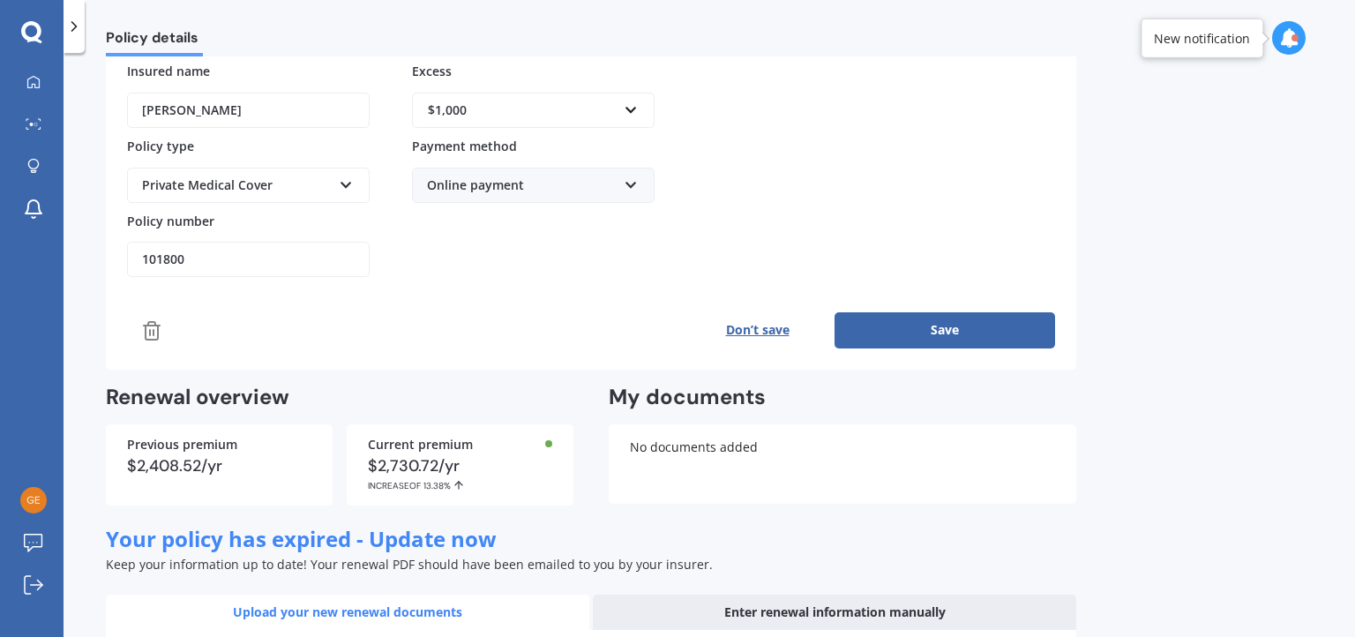
scroll to position [265, 0]
click at [945, 323] on button "Save" at bounding box center [945, 329] width 221 height 35
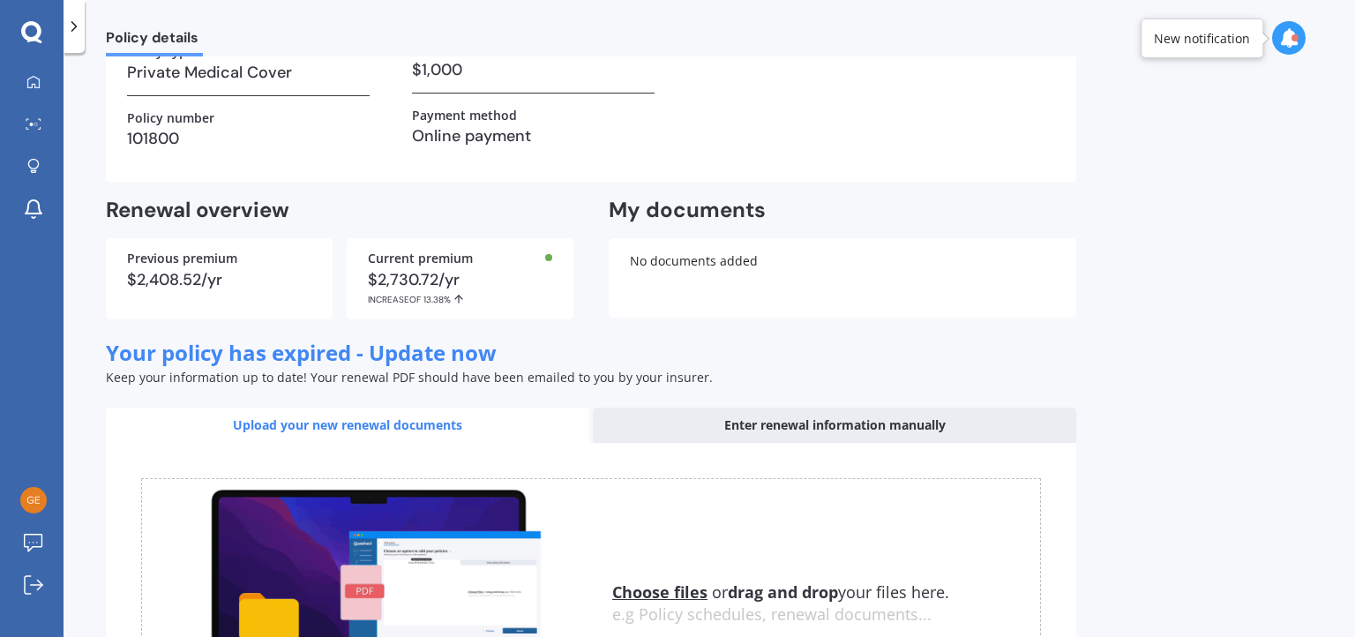
scroll to position [41, 0]
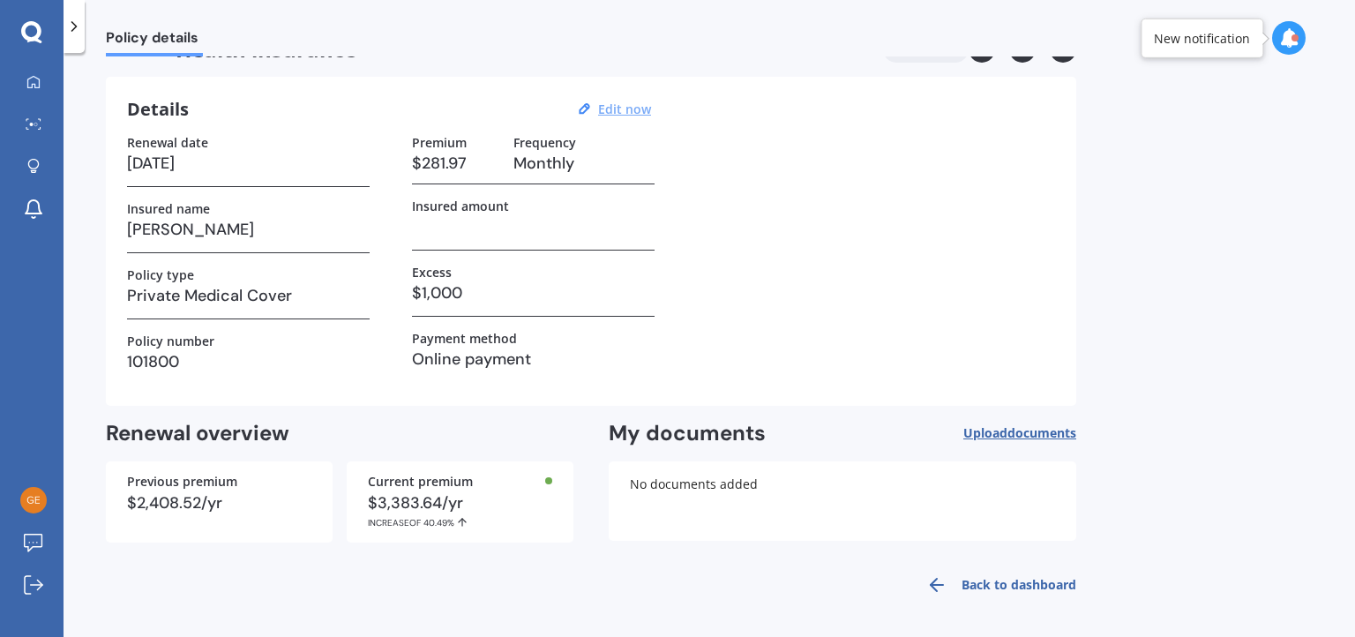
click at [909, 212] on div "Renewal date [DATE] Insured name [PERSON_NAME] Policy type Private Medical Cove…" at bounding box center [591, 260] width 928 height 250
click at [1175, 206] on div "Policy details Health insurance Active Details Edit now Renewal date [DATE] Ins…" at bounding box center [710, 348] width 1292 height 584
click at [1020, 584] on link "Back to dashboard" at bounding box center [996, 585] width 161 height 42
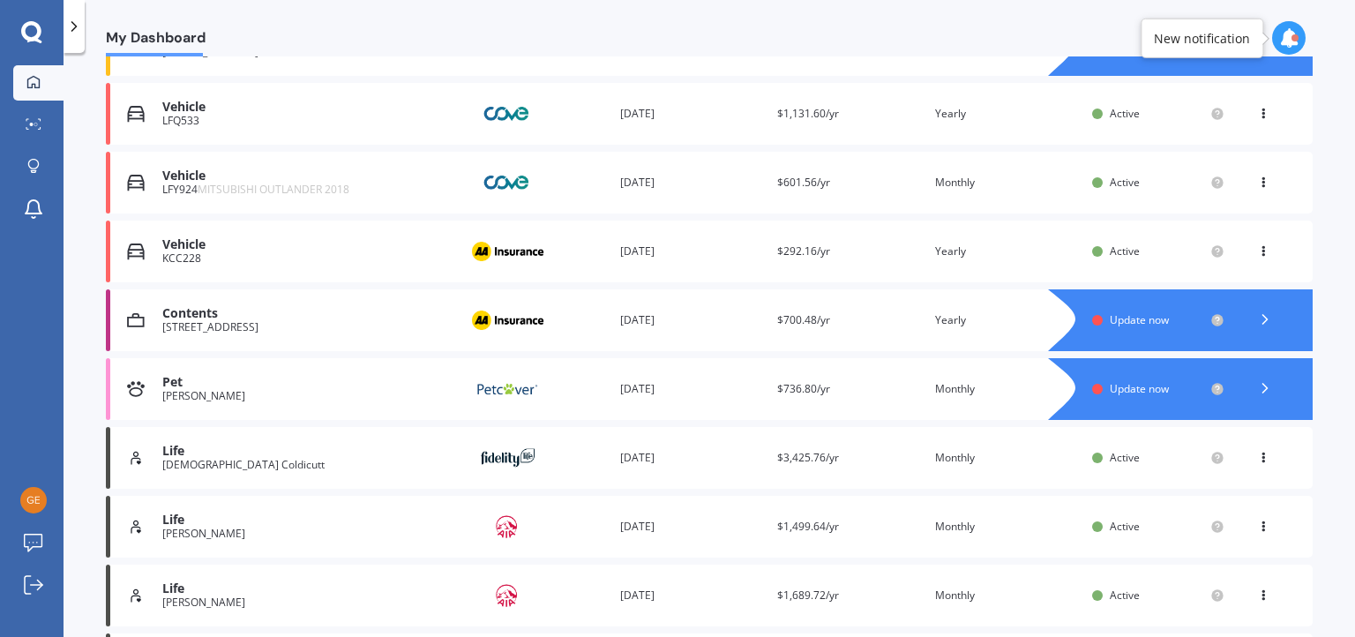
scroll to position [441, 0]
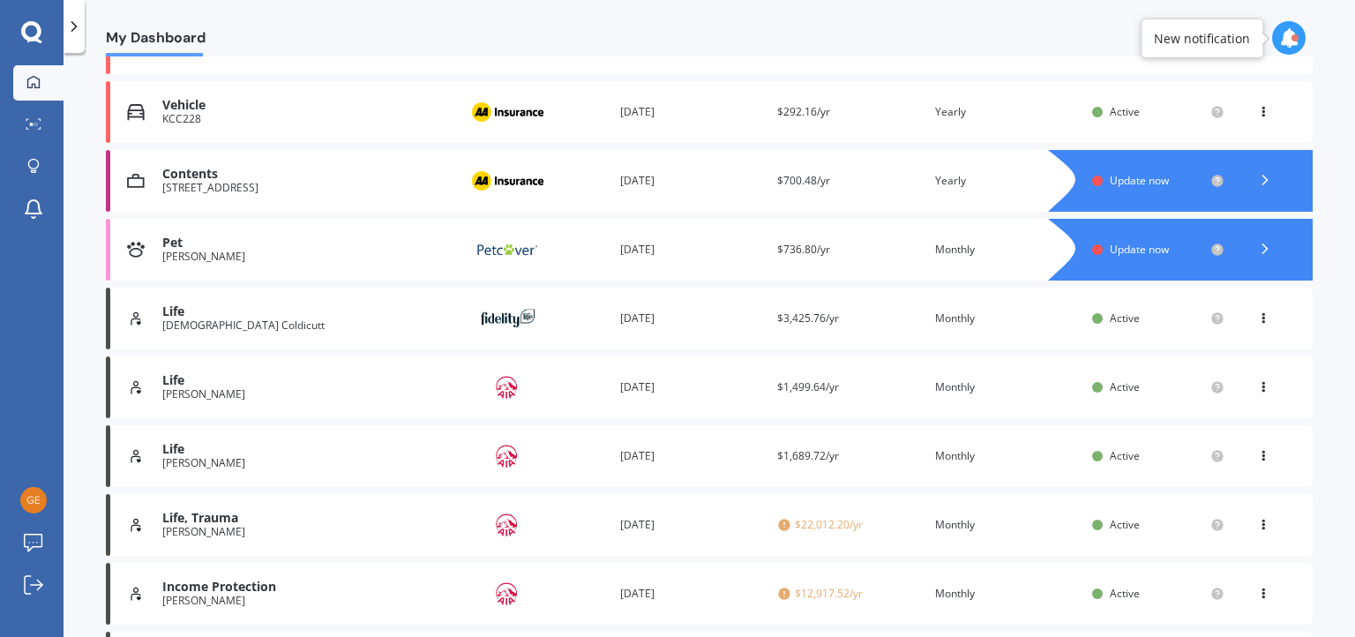
click at [634, 181] on div "Renewal date [DATE]" at bounding box center [691, 181] width 143 height 18
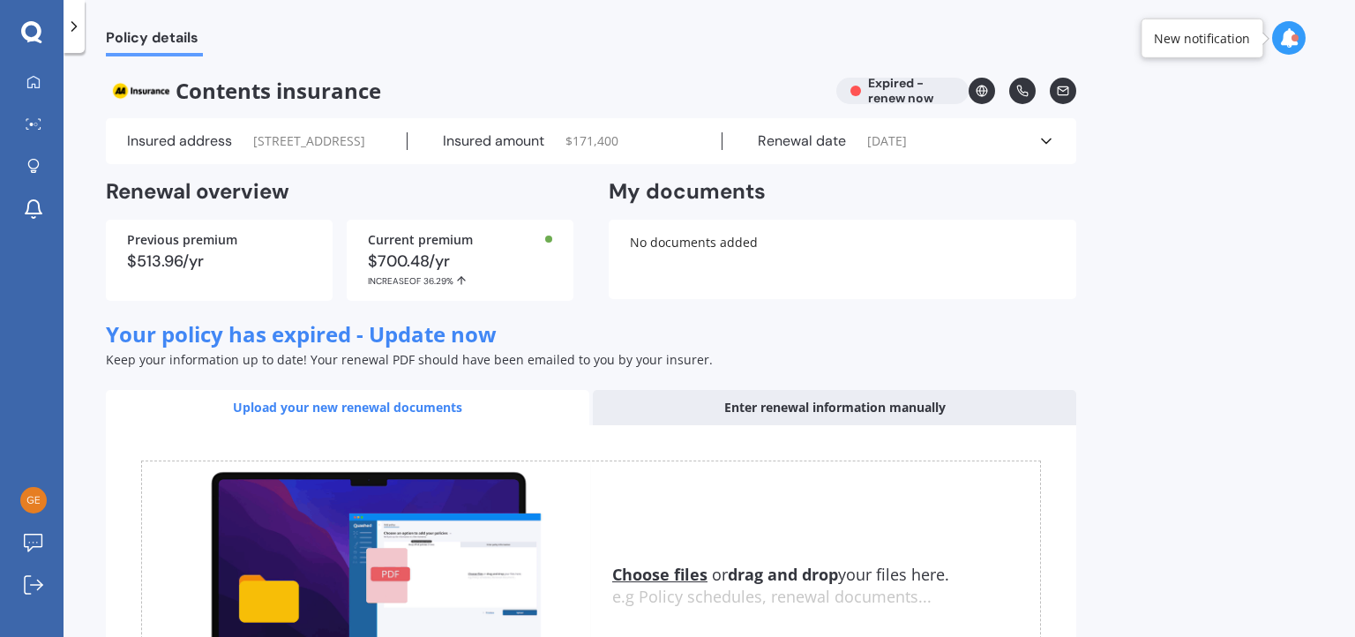
click at [1047, 150] on icon at bounding box center [1047, 141] width 18 height 18
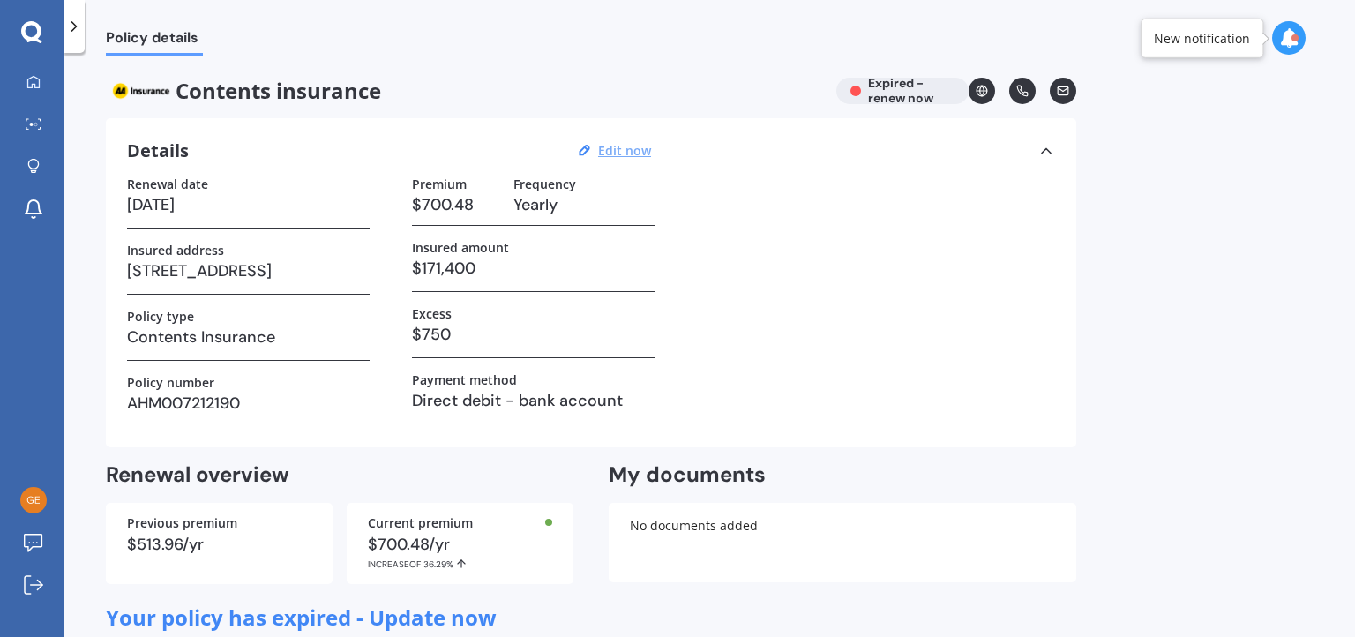
click at [624, 146] on u "Edit now" at bounding box center [624, 150] width 53 height 17
select select "10"
select select "03"
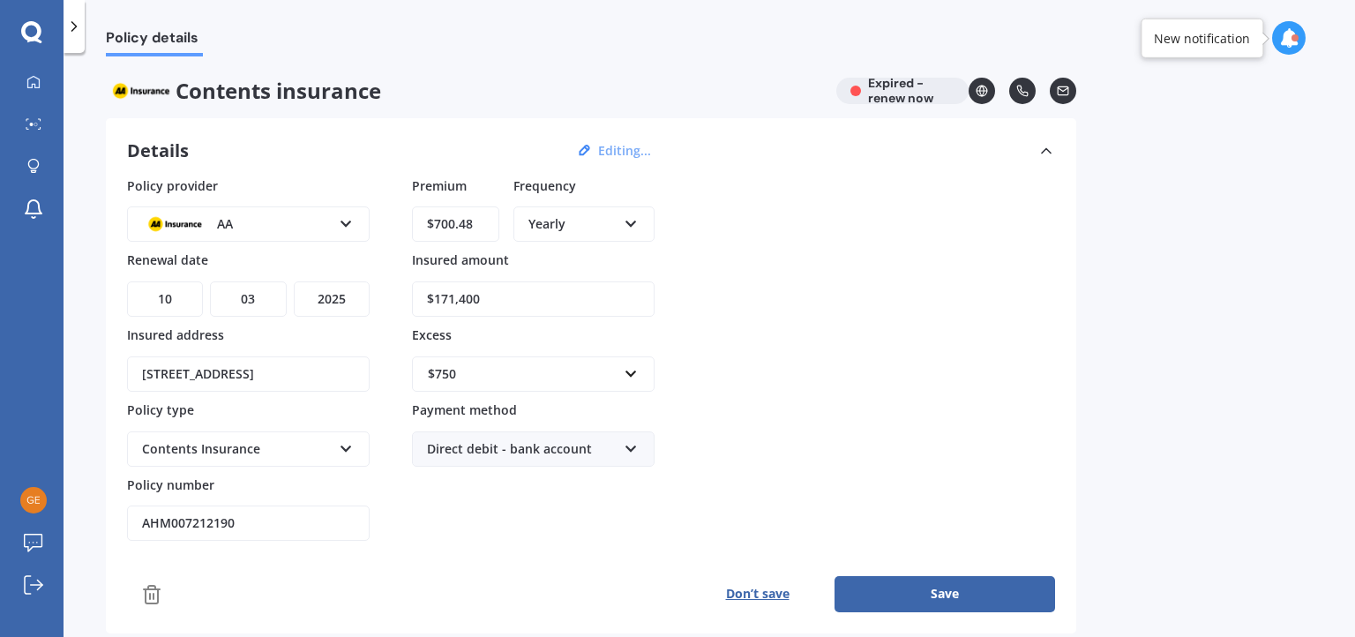
click at [335, 298] on select "YYYY 2027 2026 2025 2024 2023 2022 2021 2020 2019 2018 2017 2016 2015 2014 2013…" at bounding box center [332, 299] width 76 height 35
select select "2026"
click at [294, 282] on select "YYYY 2027 2026 2025 2024 2023 2022 2021 2020 2019 2018 2017 2016 2015 2014 2013…" at bounding box center [332, 299] width 76 height 35
click at [490, 220] on input "$700.48" at bounding box center [455, 223] width 87 height 35
drag, startPoint x: 484, startPoint y: 223, endPoint x: 431, endPoint y: 221, distance: 53.0
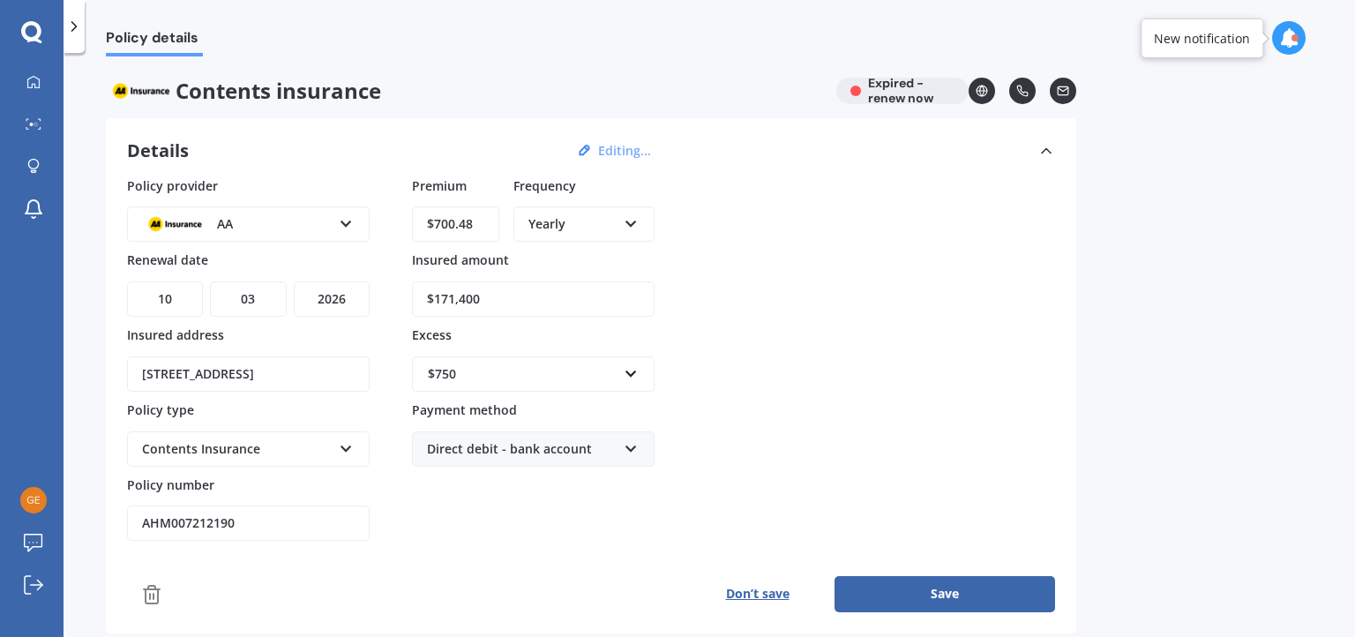
click at [431, 221] on input "$700.48" at bounding box center [455, 223] width 87 height 35
type input "$738.30"
click at [837, 307] on div "Policy provider AA AA AMI AMP ANZ ASB Ando BNZ Co-Operative Bank FMG Initio Kiw…" at bounding box center [591, 358] width 928 height 365
click at [470, 304] on input "$171,400" at bounding box center [533, 299] width 243 height 35
click at [441, 291] on input "$171,400" at bounding box center [533, 299] width 243 height 35
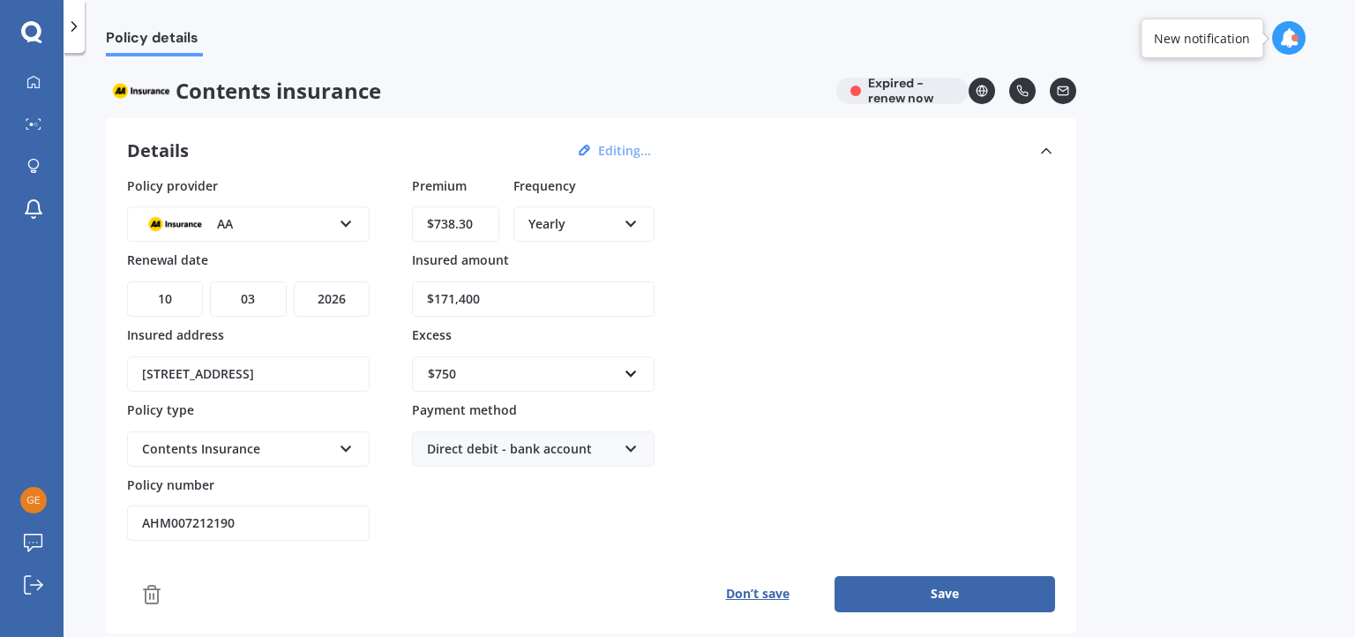
drag, startPoint x: 484, startPoint y: 294, endPoint x: 443, endPoint y: 301, distance: 41.2
click at [434, 288] on input "$171,400" at bounding box center [533, 299] width 243 height 35
type input "$181,300"
click at [815, 388] on div "Policy provider AA AA AMI AMP ANZ ASB Ando BNZ Co-Operative Bank FMG Initio Kiw…" at bounding box center [591, 358] width 928 height 365
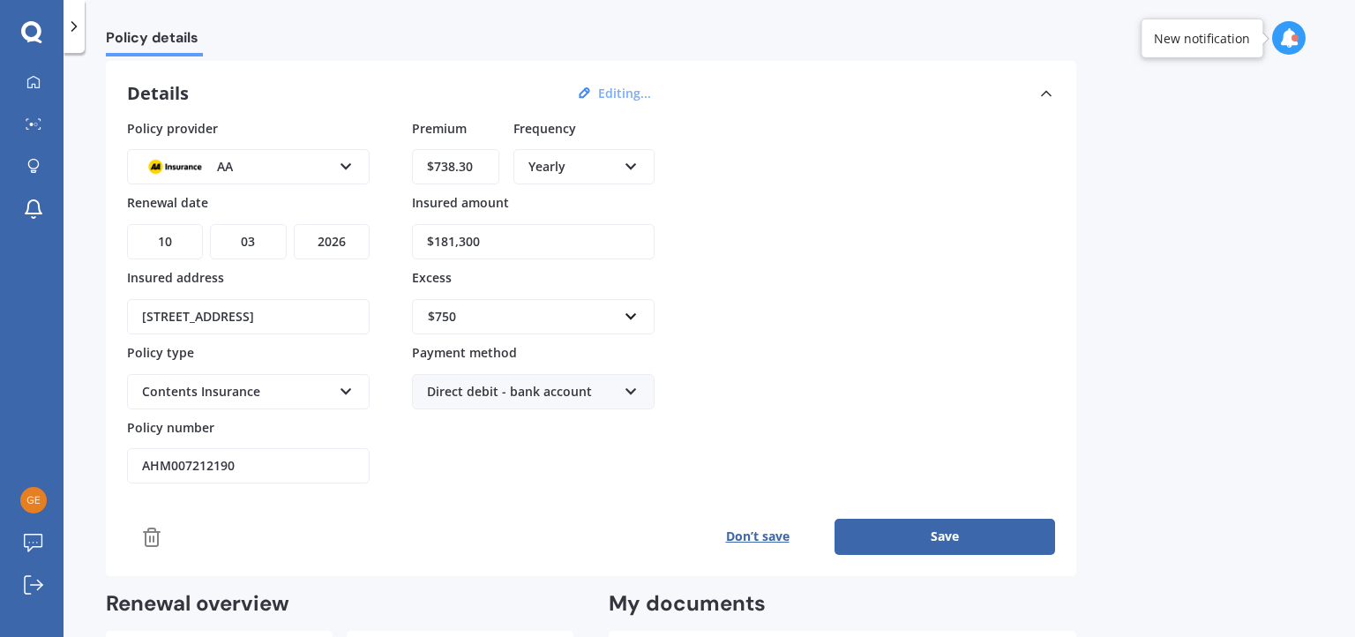
scroll to position [88, 0]
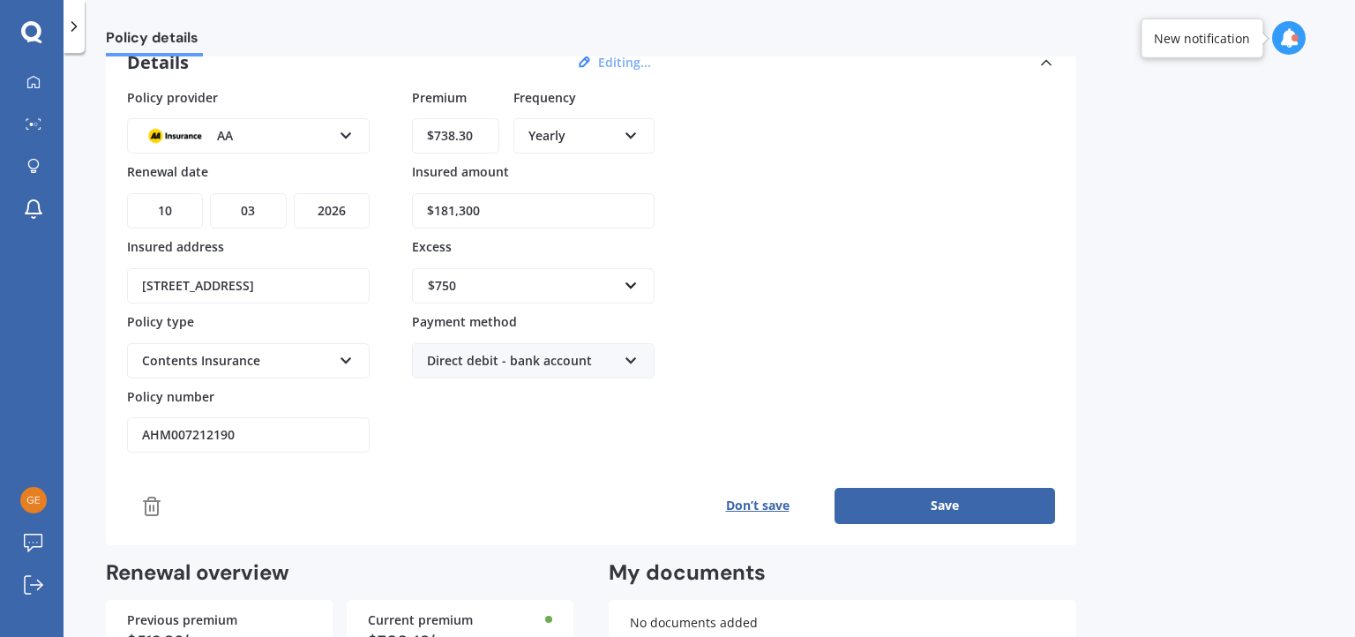
click at [960, 499] on button "Save" at bounding box center [945, 505] width 221 height 35
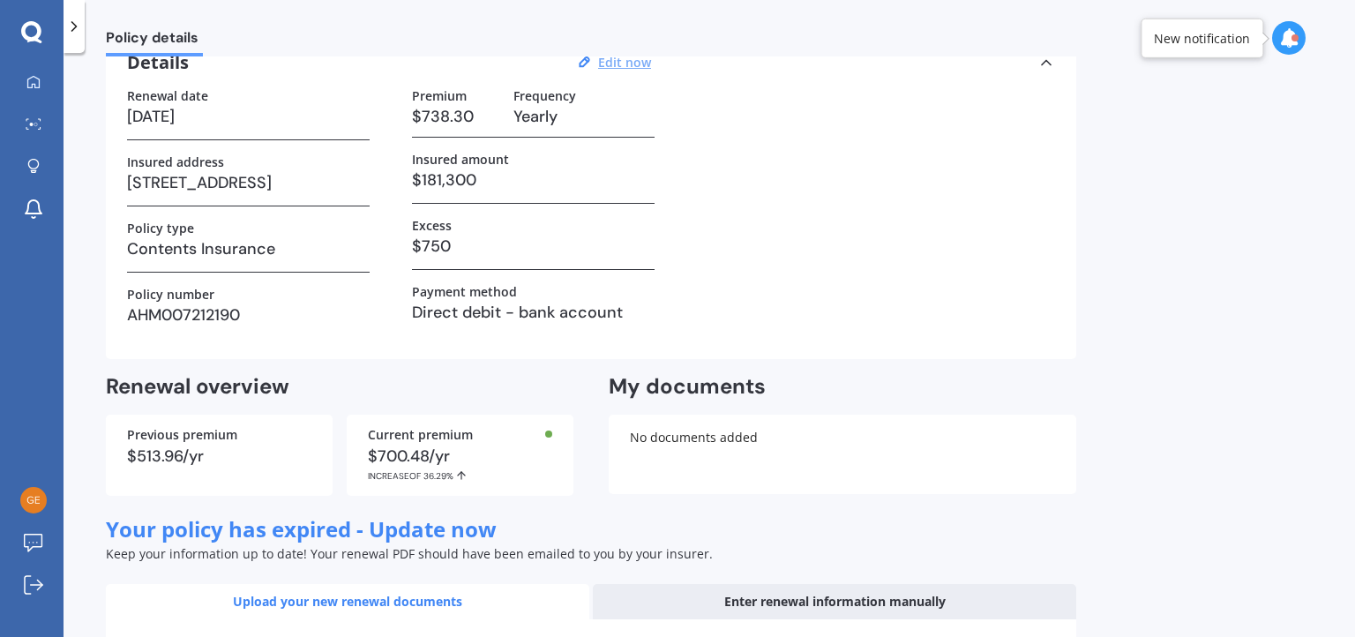
scroll to position [41, 0]
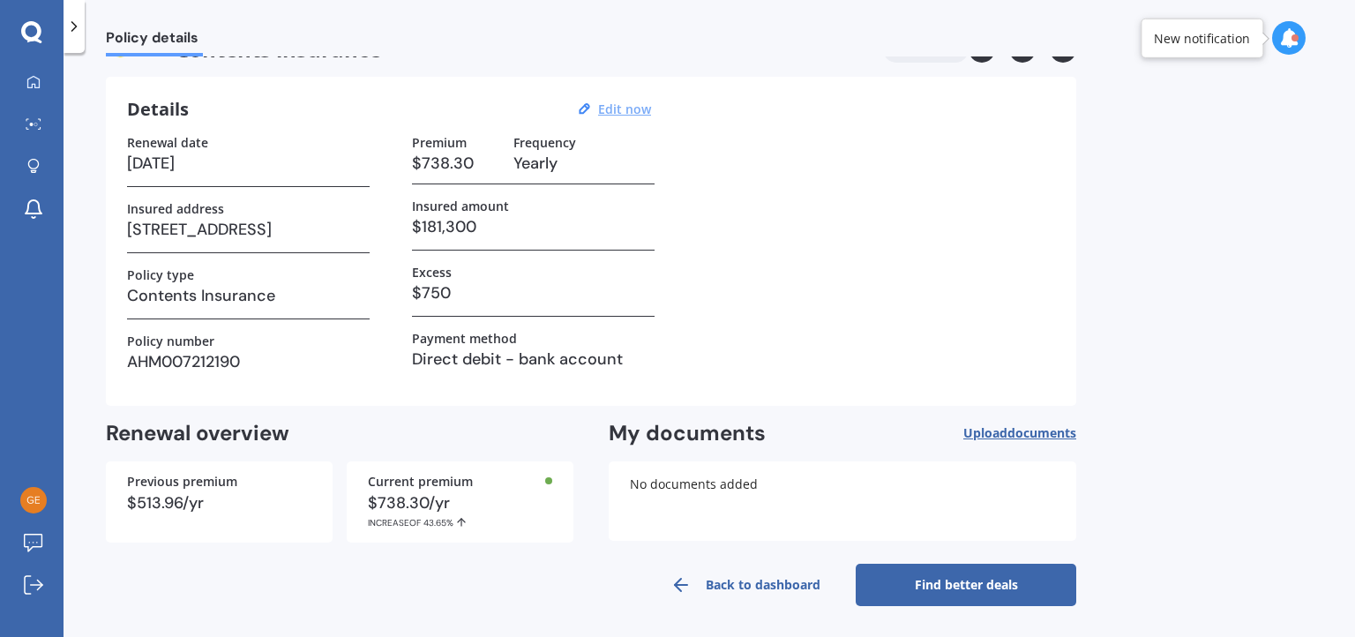
click at [459, 523] on icon at bounding box center [461, 522] width 12 height 12
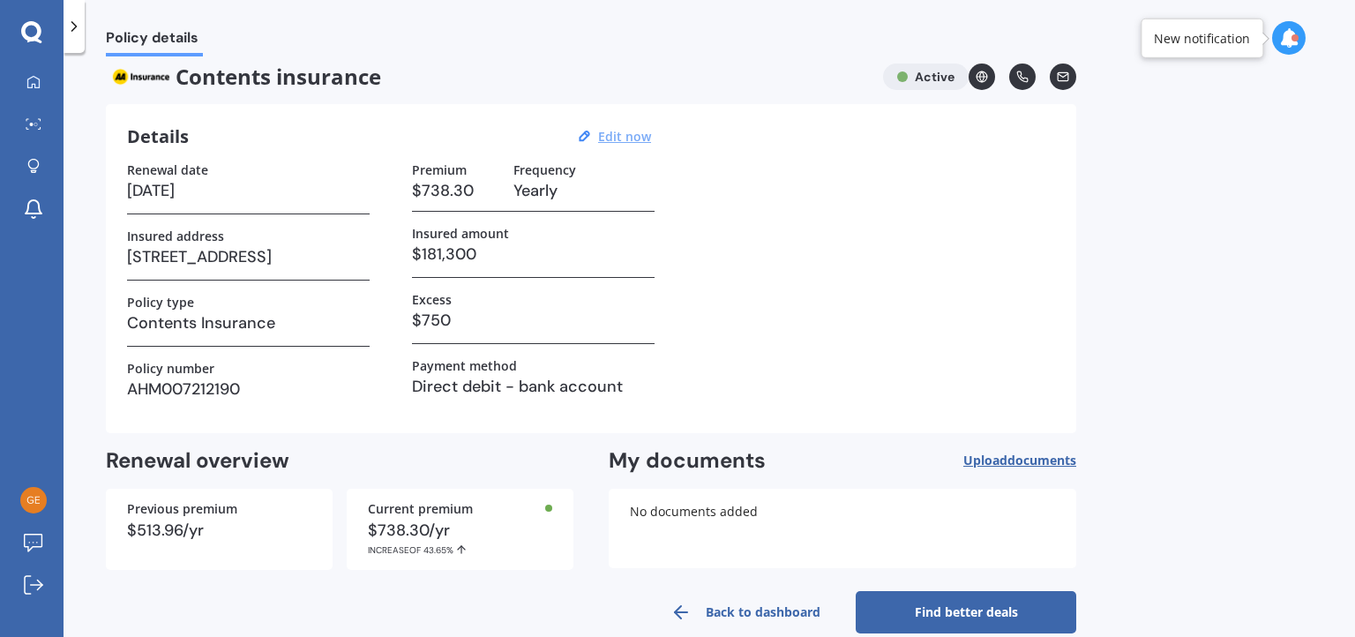
scroll to position [0, 0]
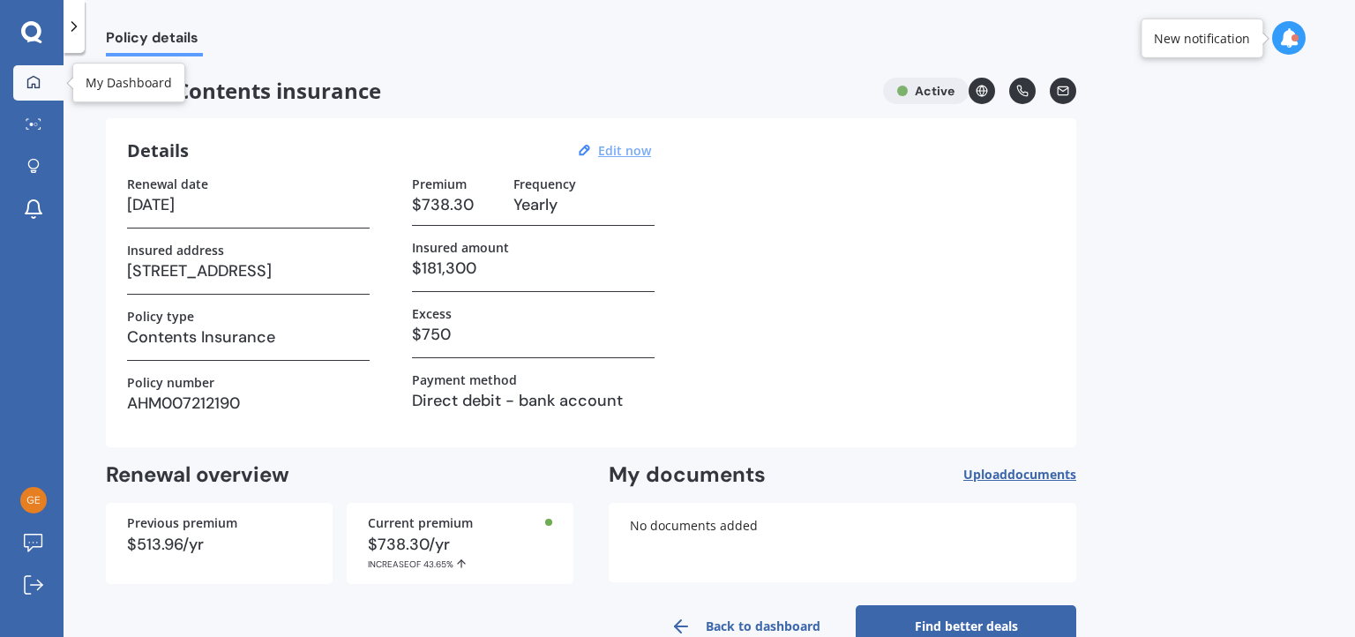
click at [25, 83] on div at bounding box center [33, 83] width 26 height 16
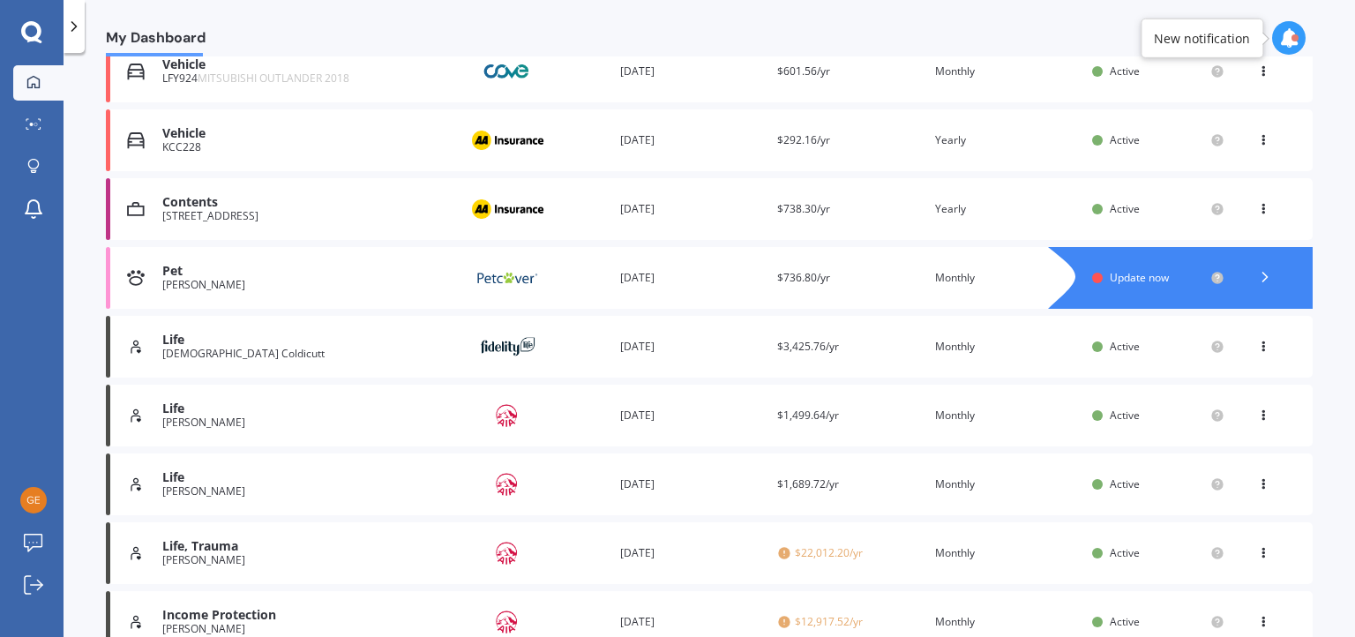
scroll to position [441, 0]
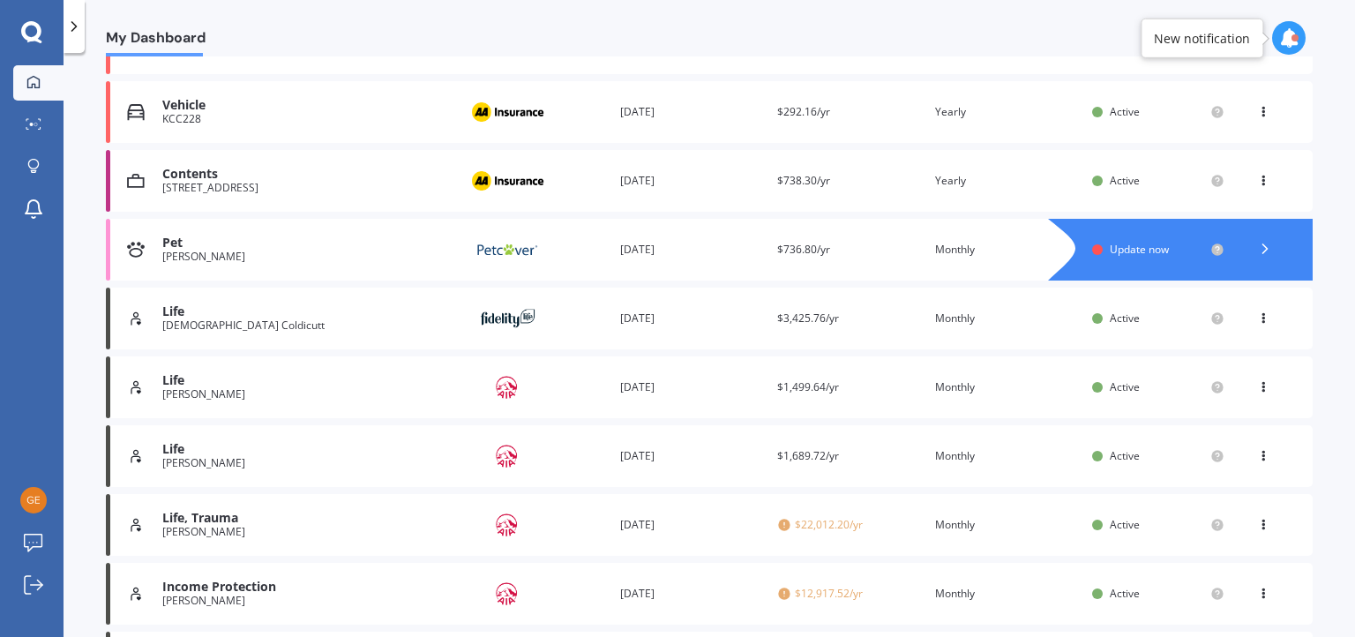
click at [313, 254] on div "[PERSON_NAME]" at bounding box center [305, 257] width 287 height 12
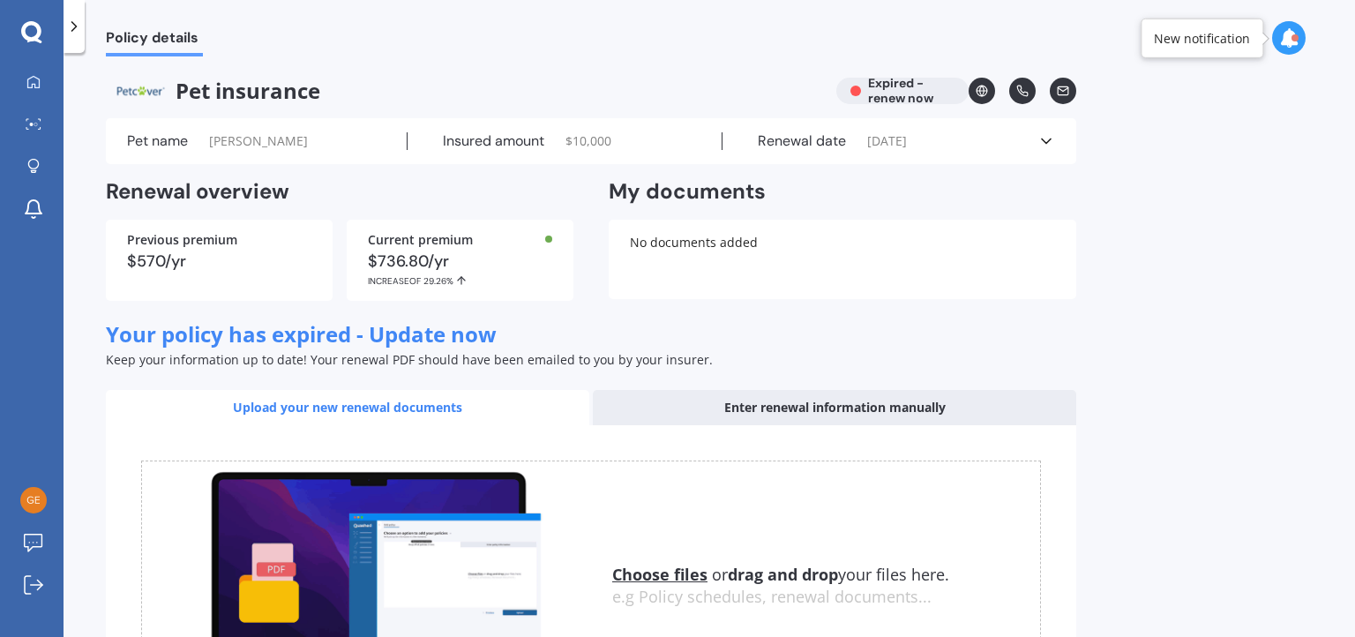
click at [1048, 139] on icon at bounding box center [1047, 141] width 18 height 18
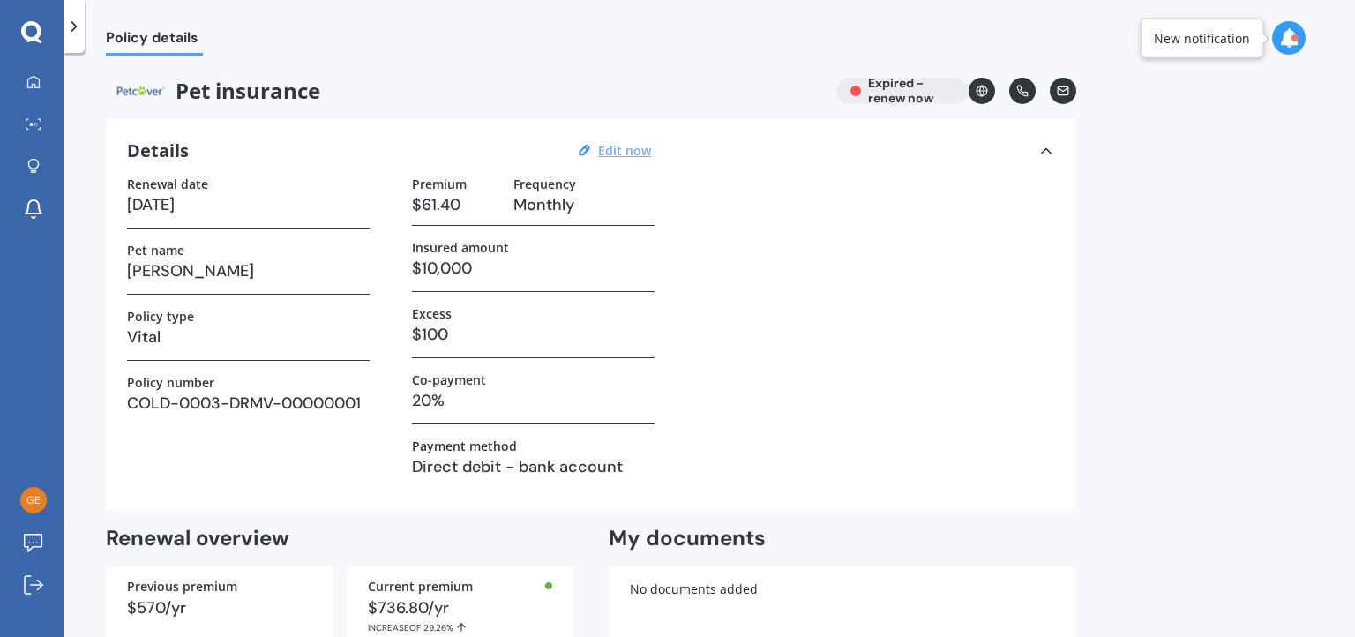
click at [614, 150] on u "Edit now" at bounding box center [624, 150] width 53 height 17
select select "10"
select select "07"
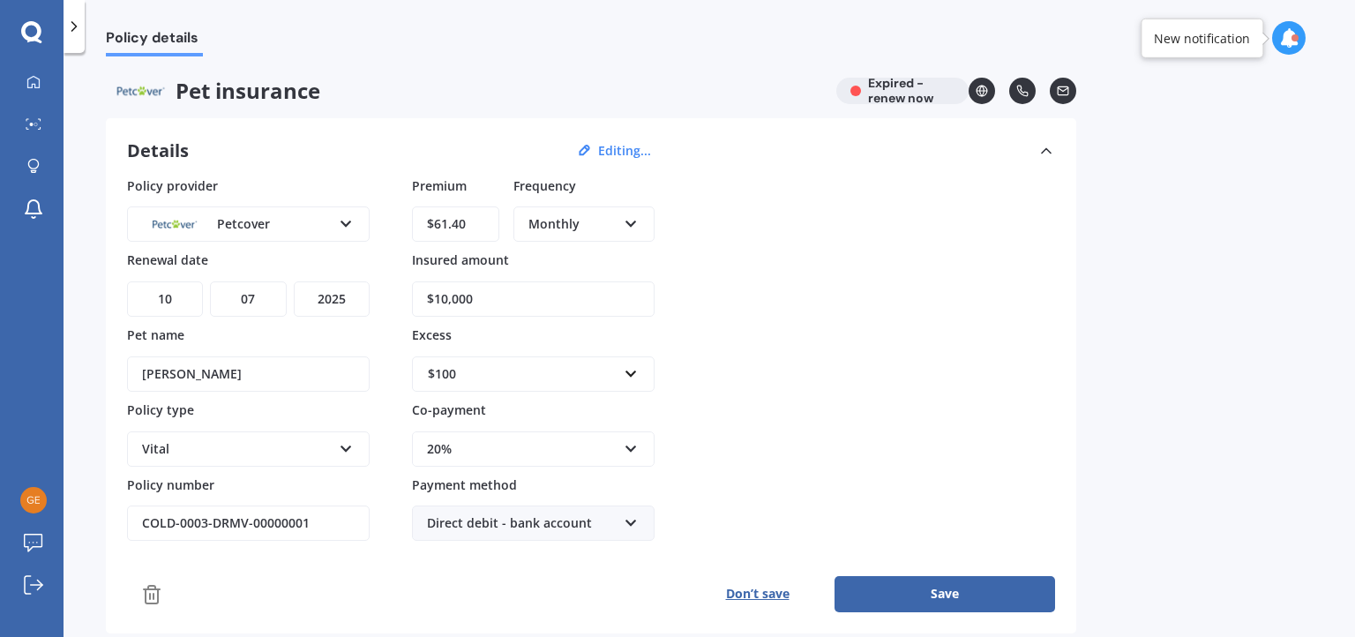
click at [336, 299] on select "YYYY 2027 2026 2025 2024 2023 2022 2021 2020 2019 2018 2017 2016 2015 2014 2013…" at bounding box center [332, 299] width 76 height 35
select select "2026"
click at [294, 282] on select "YYYY 2027 2026 2025 2024 2023 2022 2021 2020 2019 2018 2017 2016 2015 2014 2013…" at bounding box center [332, 299] width 76 height 35
click at [752, 271] on div "Policy provider Petcover AA Cove Other PD Insurance Pet-n-Sur Petcover Petplan …" at bounding box center [591, 358] width 928 height 365
drag, startPoint x: 472, startPoint y: 220, endPoint x: 409, endPoint y: 216, distance: 62.8
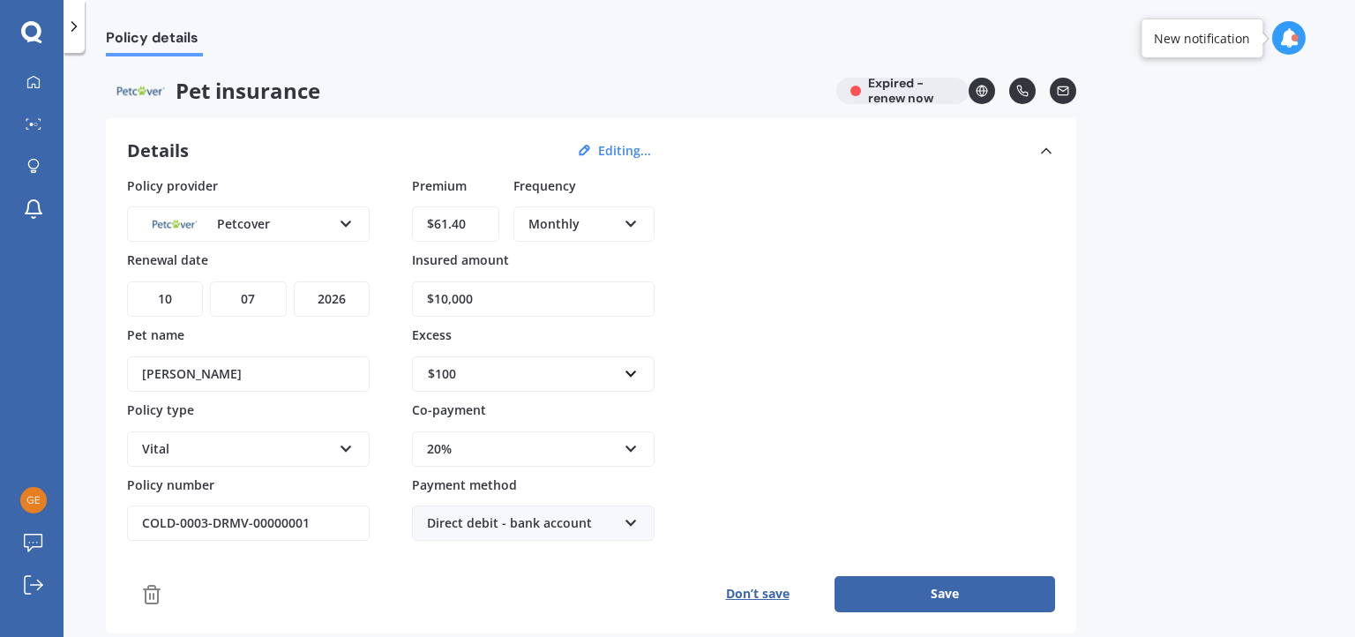
click at [409, 216] on div "Policy provider Petcover AA Cove Other PD Insurance Pet-n-Sur Petcover Petplan …" at bounding box center [591, 358] width 928 height 365
type input "$72.80"
click at [769, 307] on div "Policy provider Petcover AA Cove Other PD Insurance Pet-n-Sur Petcover Petplan …" at bounding box center [591, 358] width 928 height 365
click at [952, 587] on button "Save" at bounding box center [945, 593] width 221 height 35
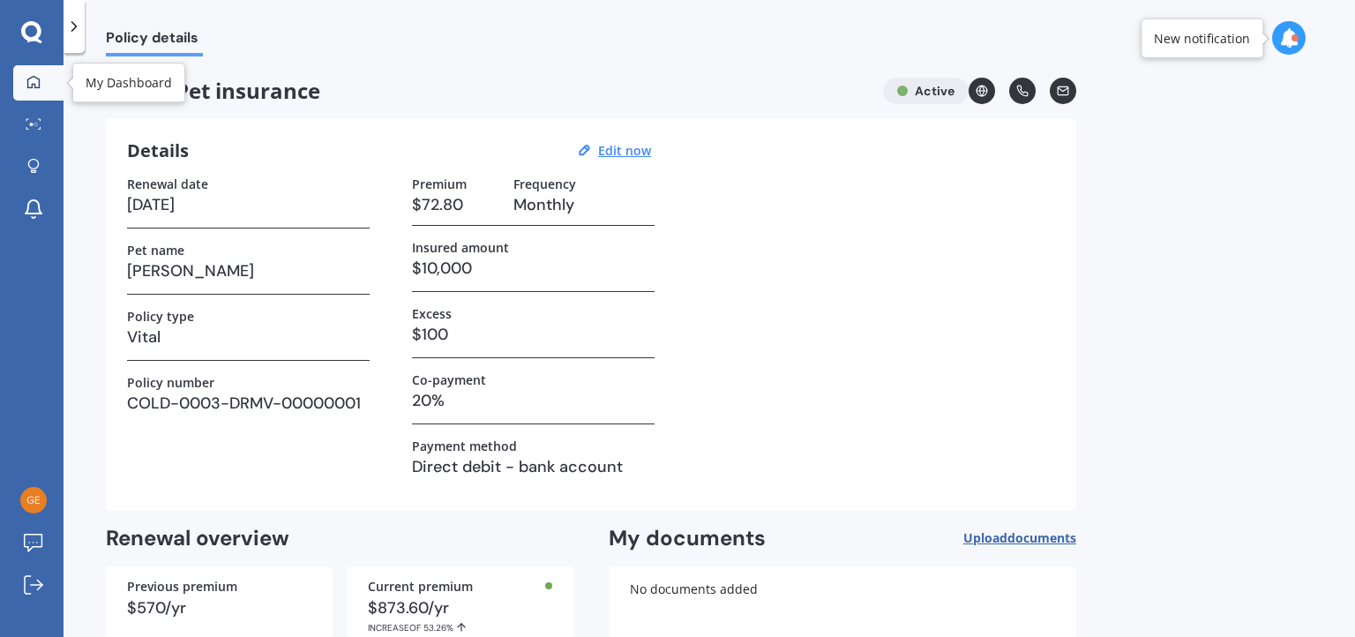
click at [30, 89] on div at bounding box center [33, 83] width 26 height 16
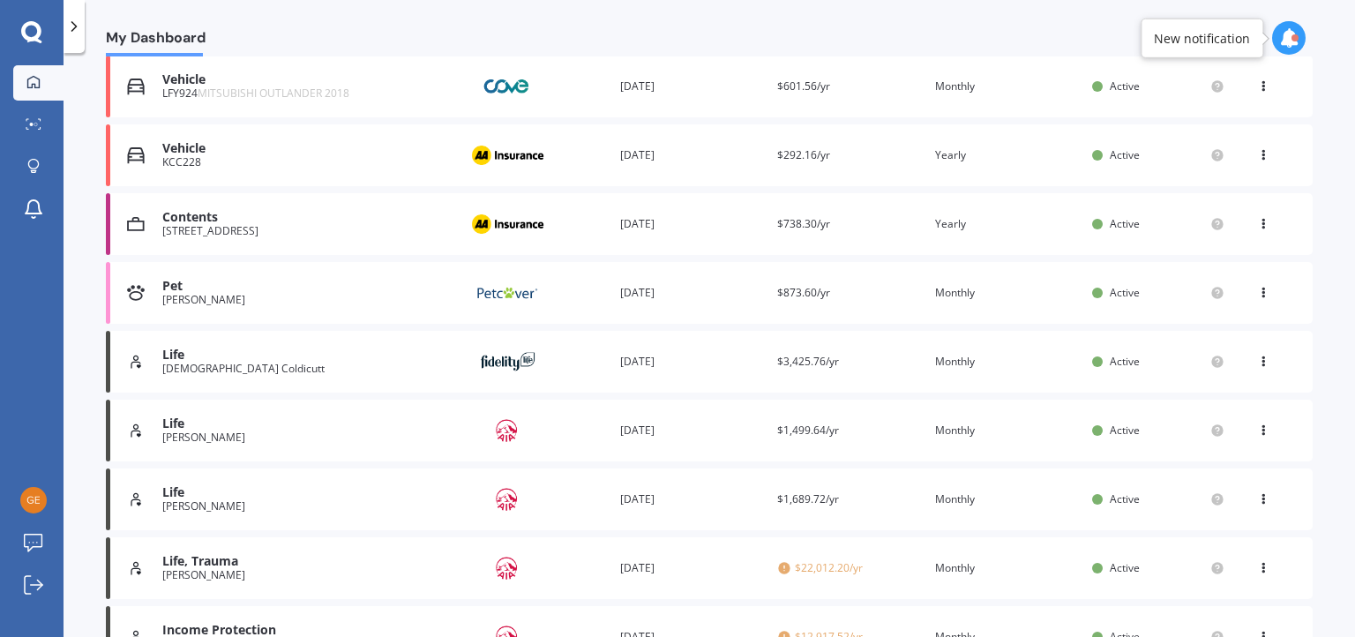
scroll to position [339, 0]
